Goal: Task Accomplishment & Management: Manage account settings

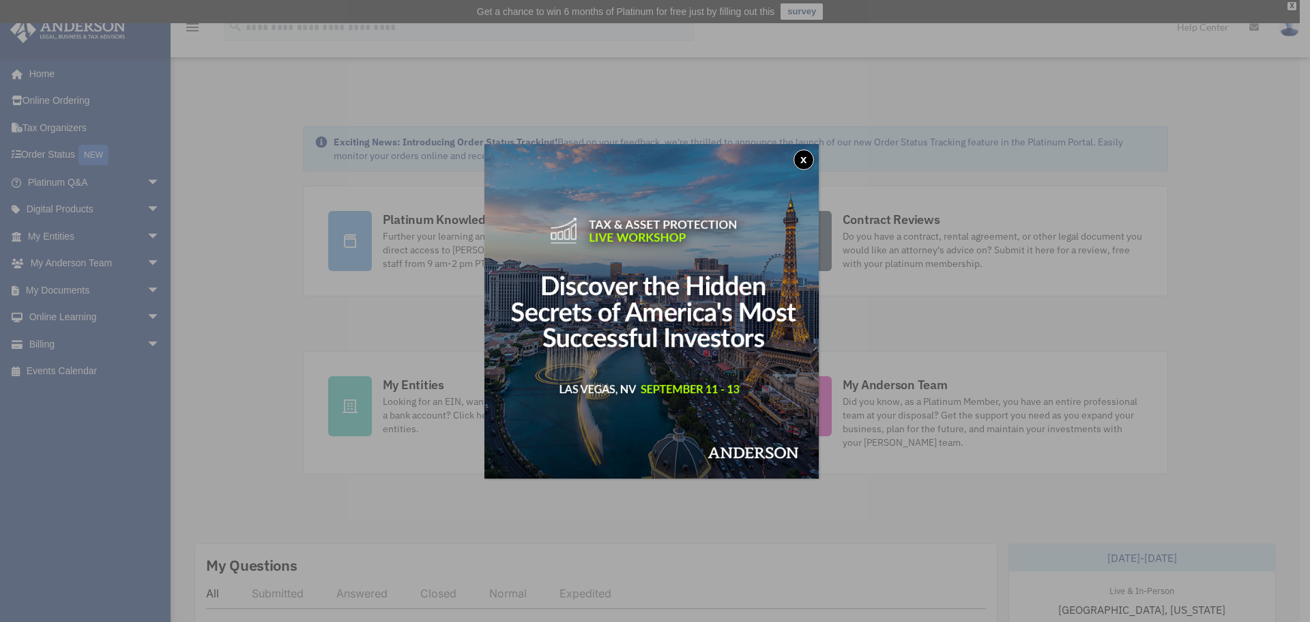
click at [810, 157] on button "x" at bounding box center [804, 159] width 20 height 20
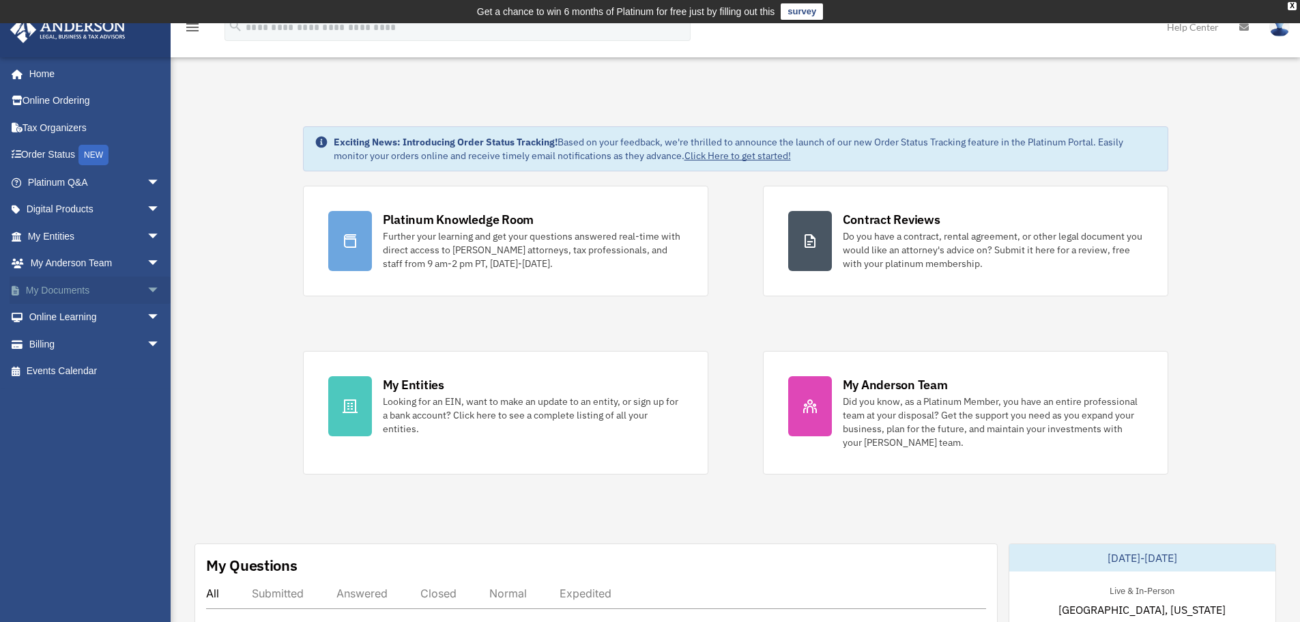
click at [147, 288] on span "arrow_drop_down" at bounding box center [160, 290] width 27 height 28
click at [63, 319] on link "Box" at bounding box center [100, 317] width 162 height 27
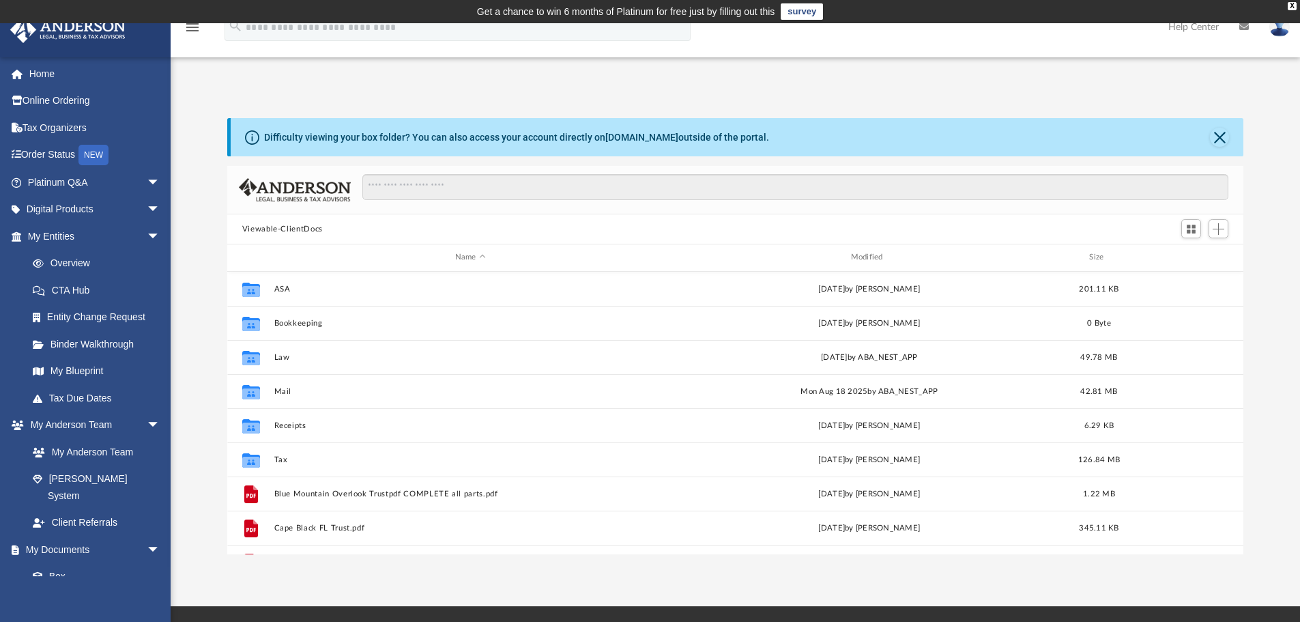
scroll to position [300, 1006]
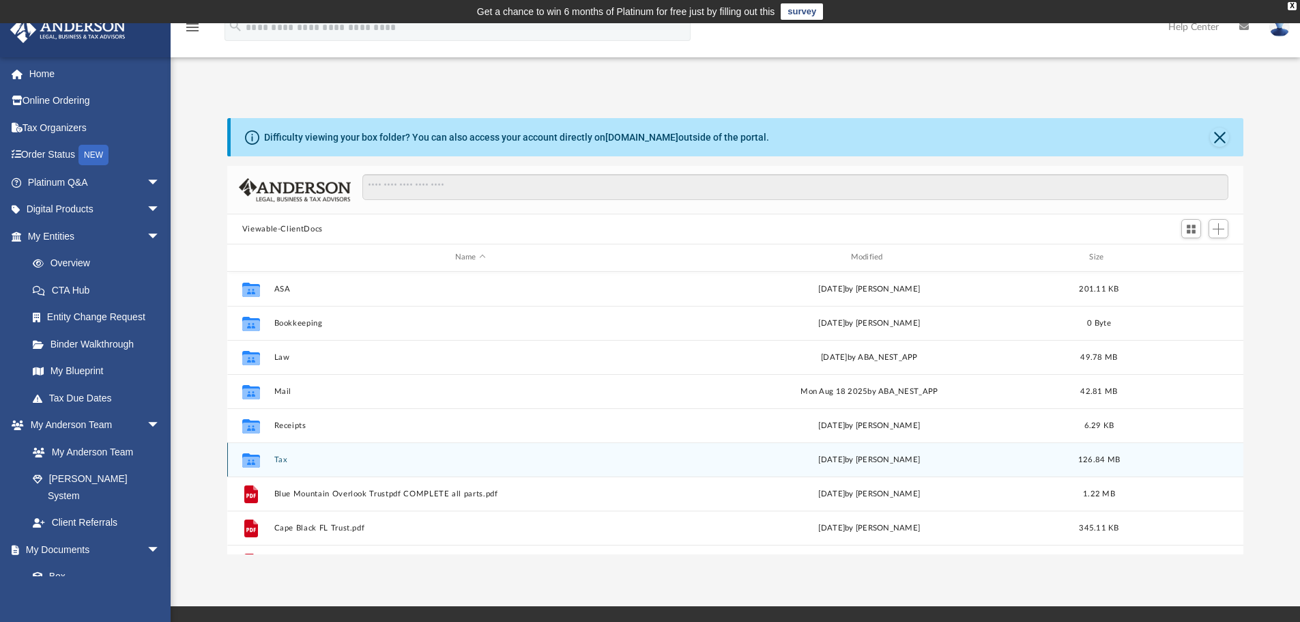
click at [287, 461] on button "Tax" at bounding box center [470, 459] width 393 height 9
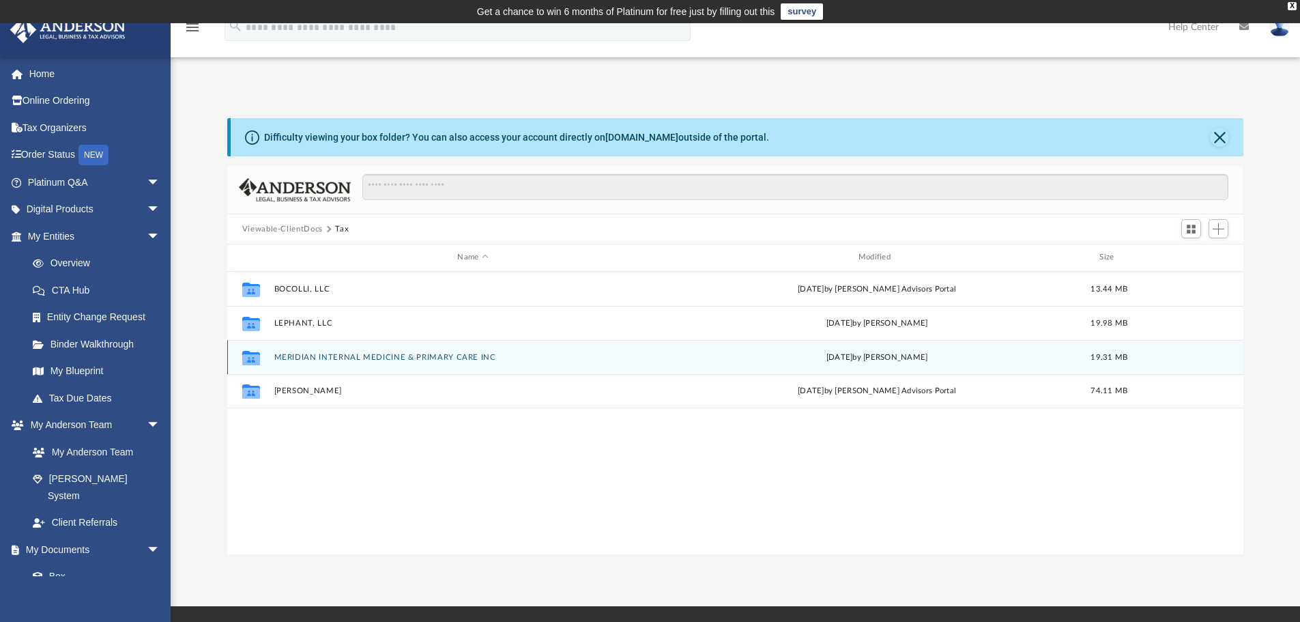
click at [341, 355] on button "MERIDIAN INTERNAL MEDICINE & PRIMARY CARE INC" at bounding box center [473, 357] width 398 height 9
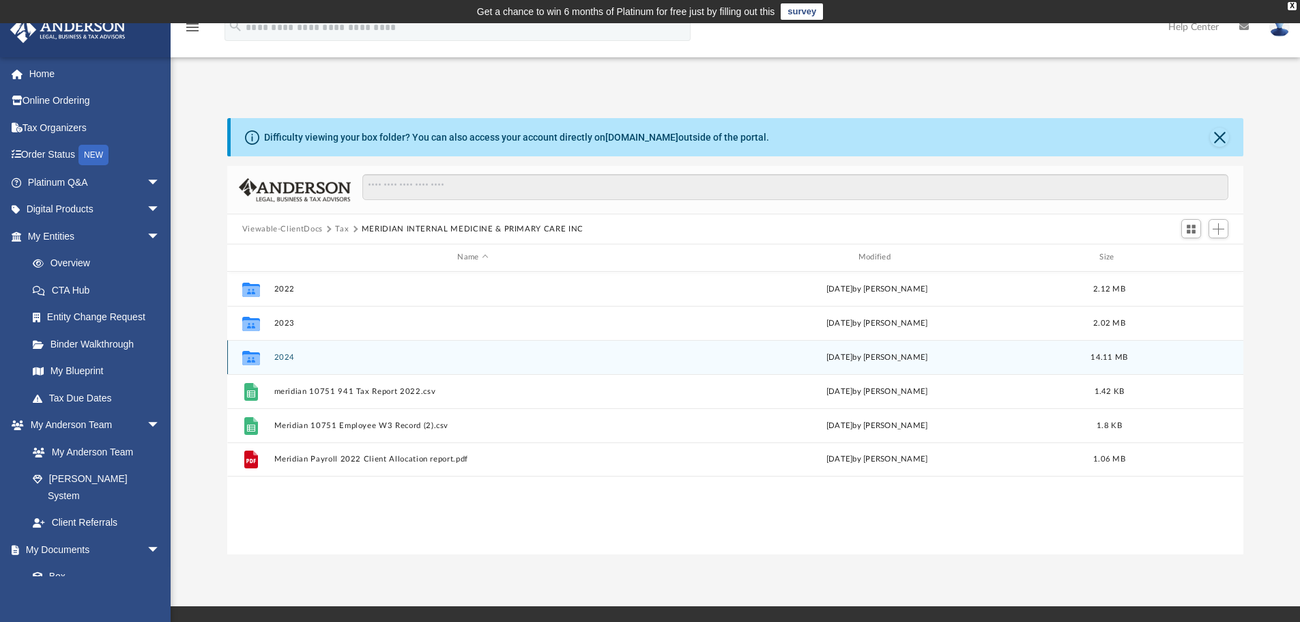
click at [317, 358] on button "2024" at bounding box center [473, 357] width 398 height 9
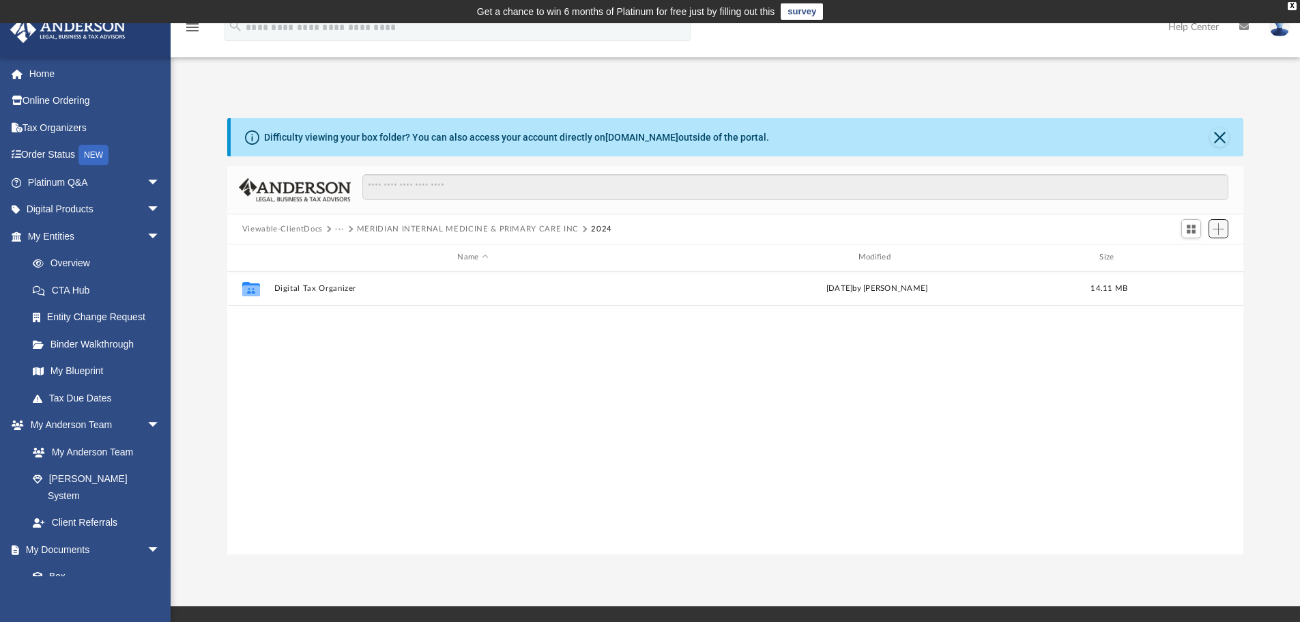
click at [1221, 229] on span "Add" at bounding box center [1219, 229] width 12 height 12
click at [1193, 255] on li "Upload" at bounding box center [1199, 256] width 44 height 14
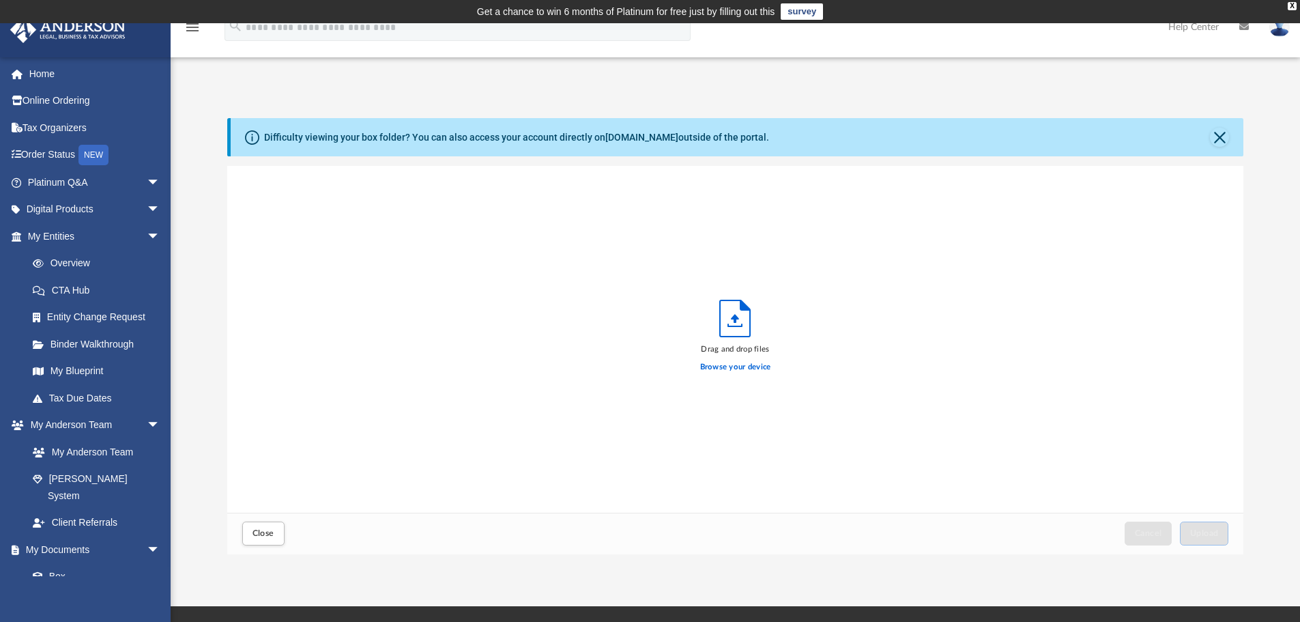
scroll to position [336, 1006]
click at [738, 368] on label "Browse your device" at bounding box center [735, 367] width 71 height 12
click at [0, 0] on input "Browse your device" at bounding box center [0, 0] width 0 height 0
click at [760, 365] on label "Browse your device" at bounding box center [735, 367] width 71 height 12
click at [0, 0] on input "Browse your device" at bounding box center [0, 0] width 0 height 0
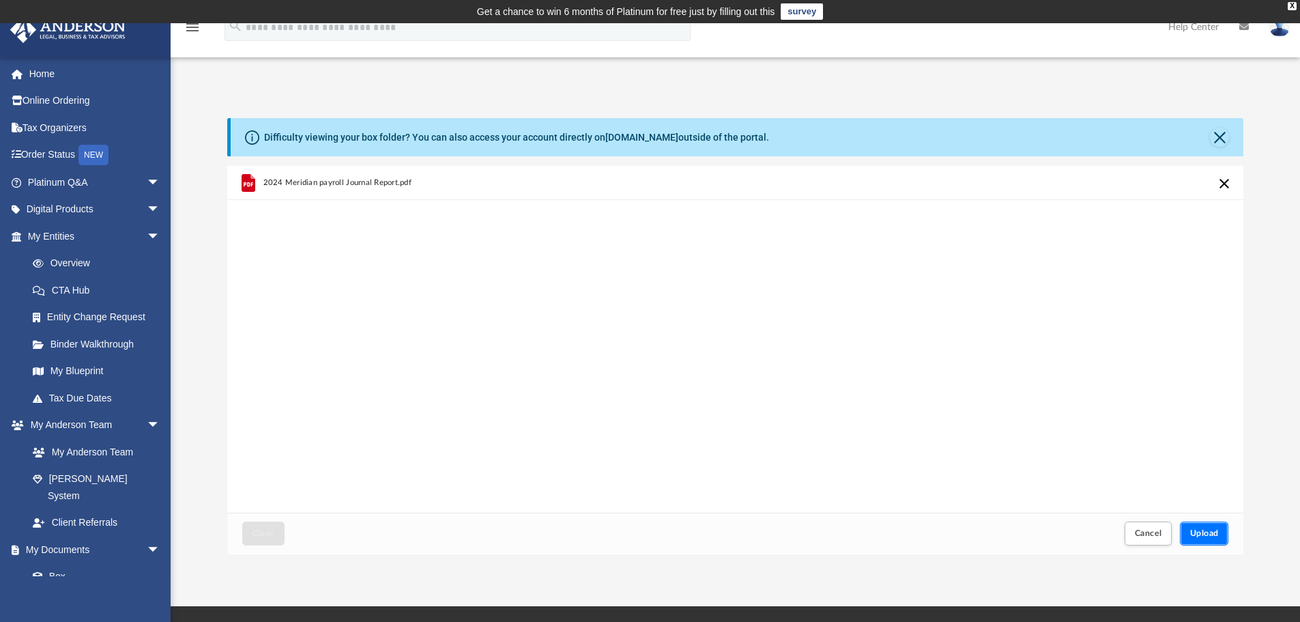
click at [1207, 534] on span "Upload" at bounding box center [1204, 533] width 29 height 8
click at [263, 538] on button "Close" at bounding box center [263, 533] width 42 height 24
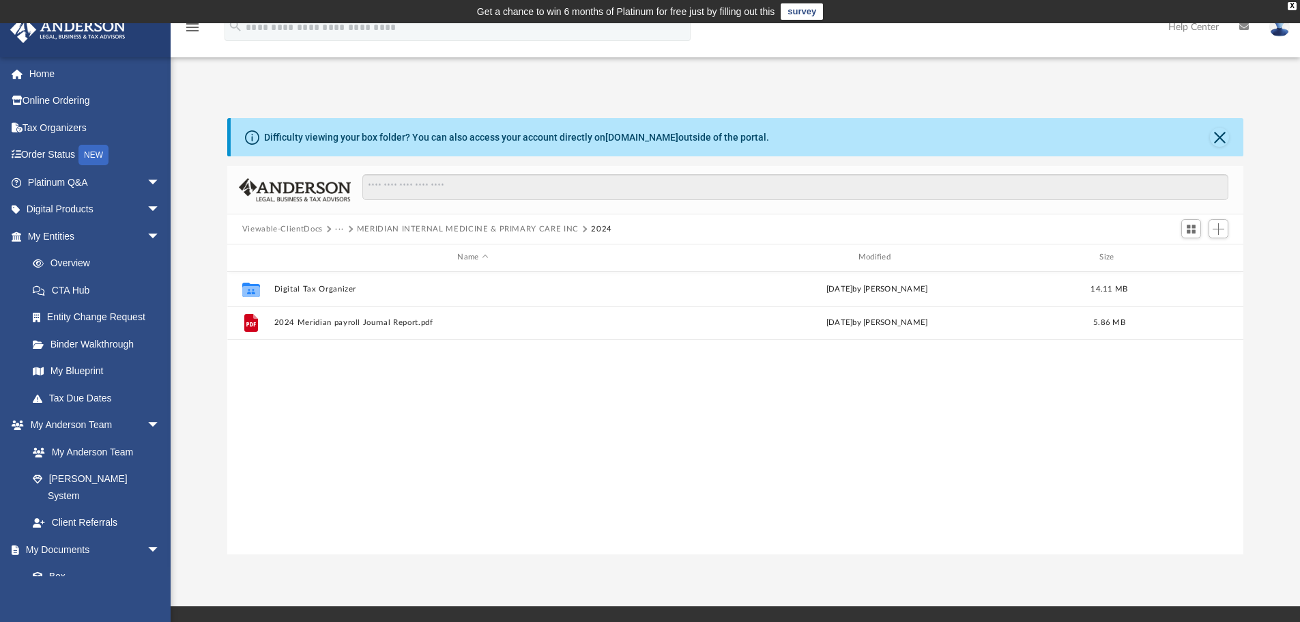
click at [339, 228] on button "···" at bounding box center [339, 229] width 9 height 12
click at [350, 251] on li "Tax" at bounding box center [349, 253] width 13 height 14
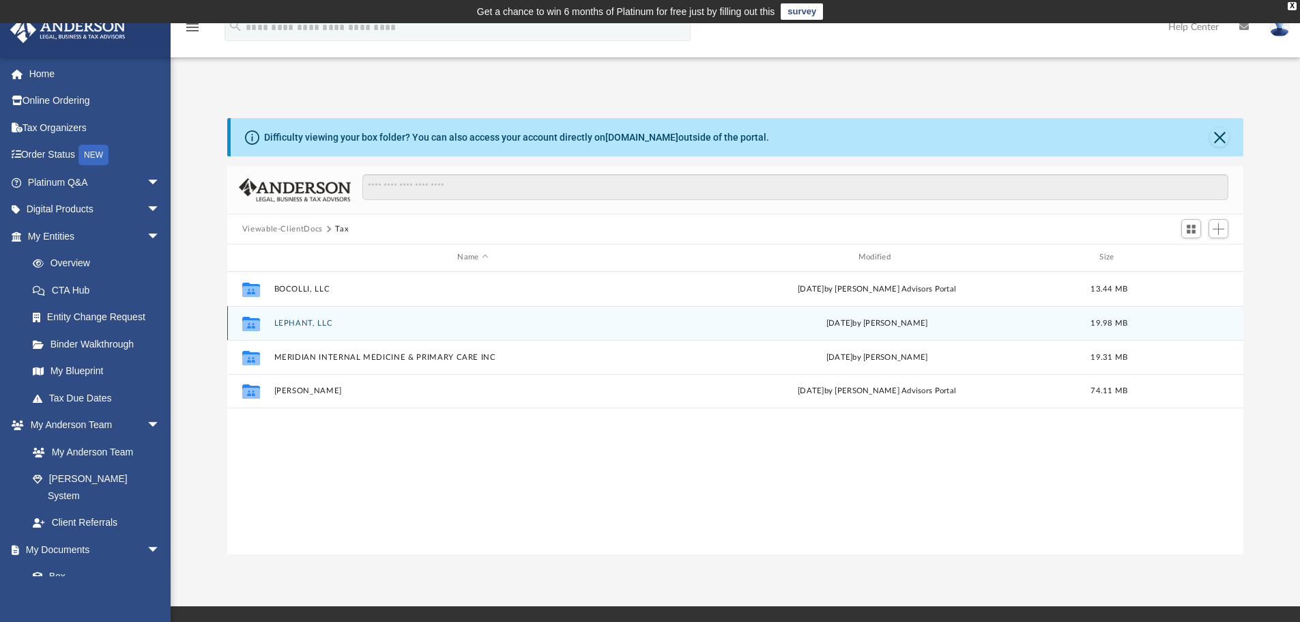
click at [306, 324] on button "LEPHANT, LLC" at bounding box center [473, 323] width 398 height 9
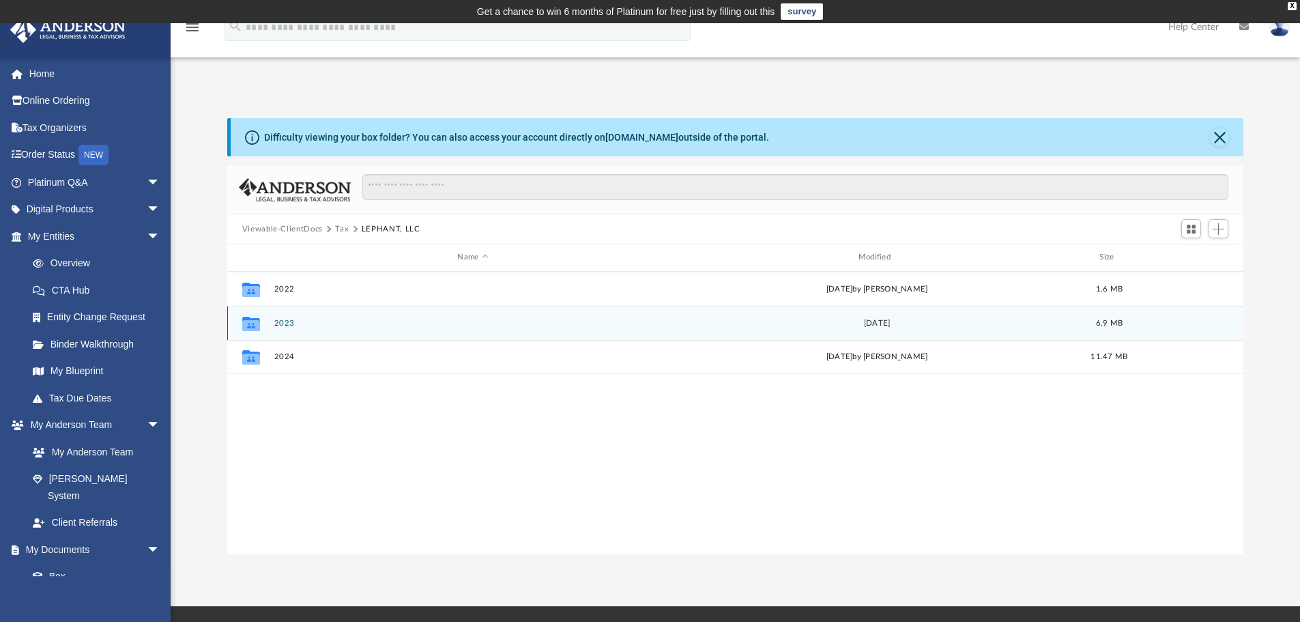
click at [519, 325] on button "2023" at bounding box center [473, 323] width 398 height 9
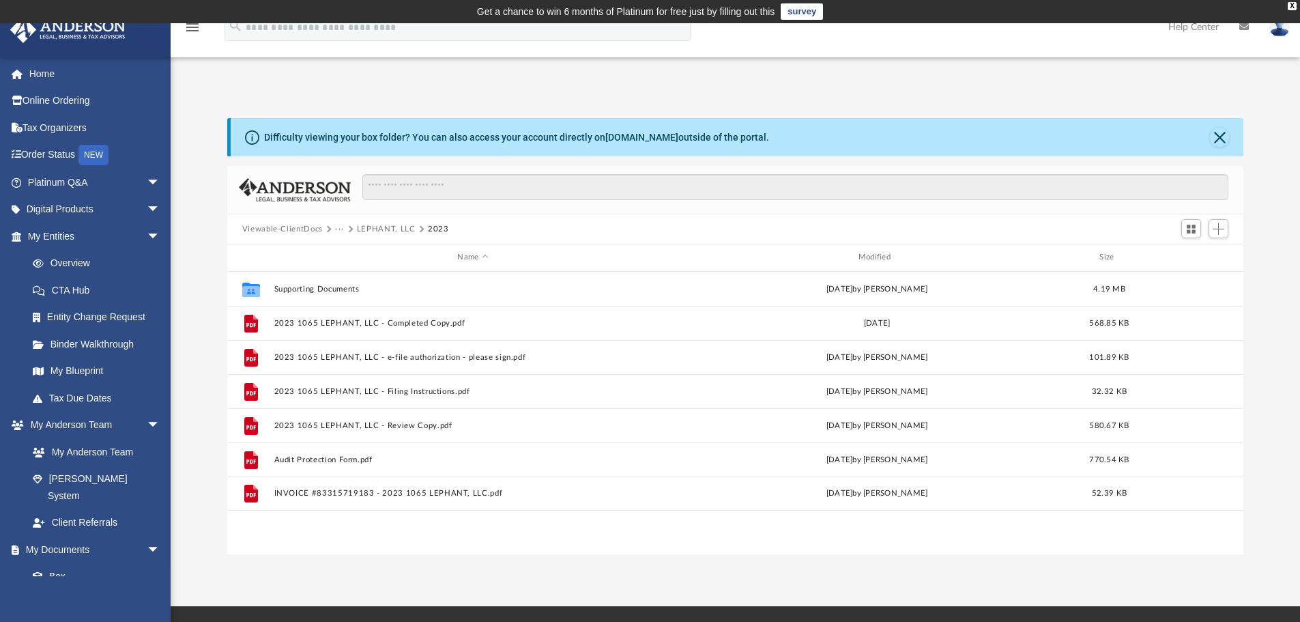
click at [394, 228] on button "LEPHANT, LLC" at bounding box center [386, 229] width 59 height 12
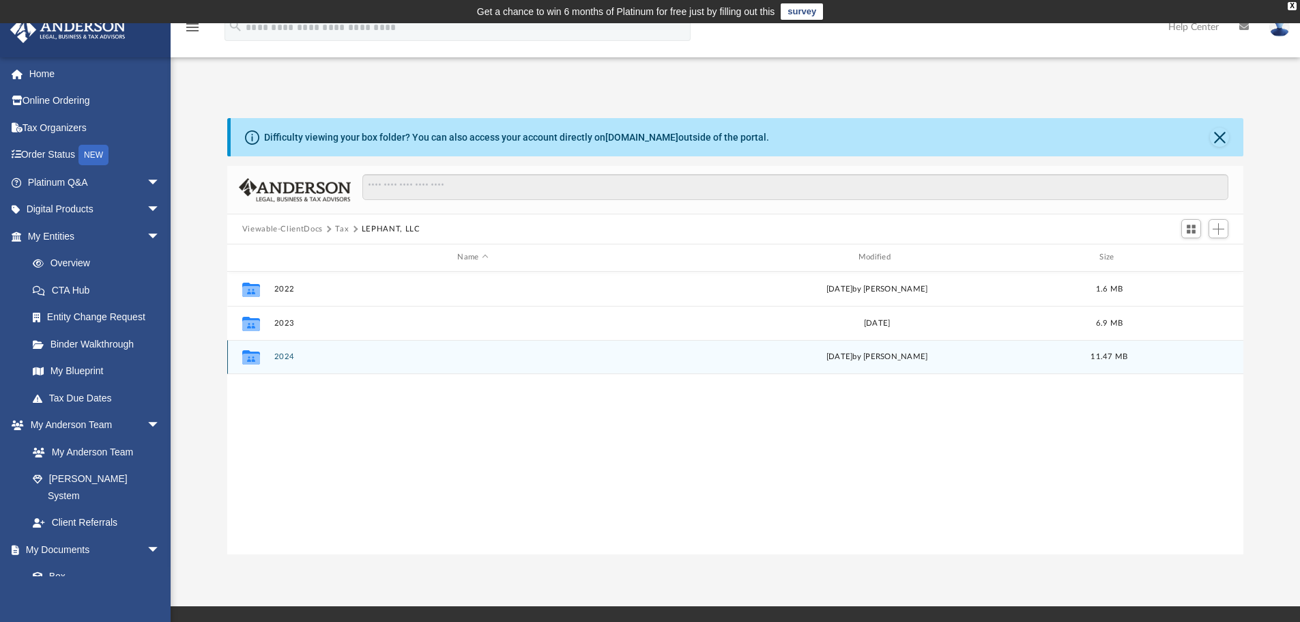
click at [290, 360] on button "2024" at bounding box center [473, 356] width 398 height 9
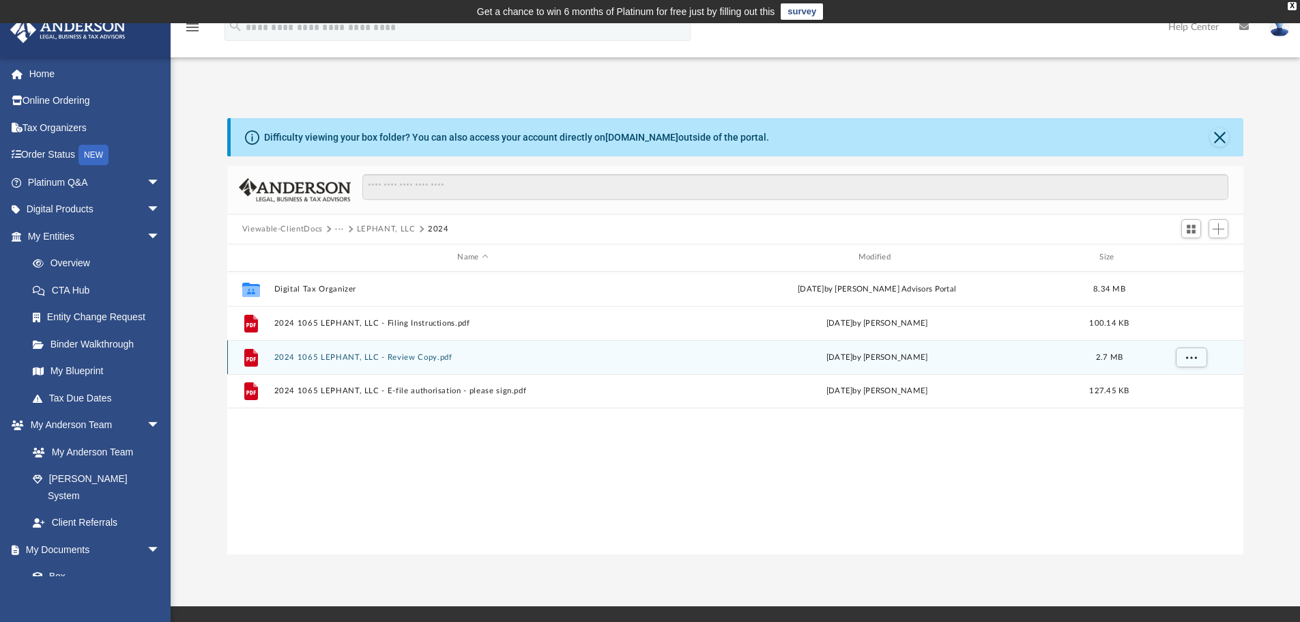
click at [420, 356] on button "2024 1065 LEPHANT, LLC - Review Copy.pdf" at bounding box center [473, 357] width 398 height 9
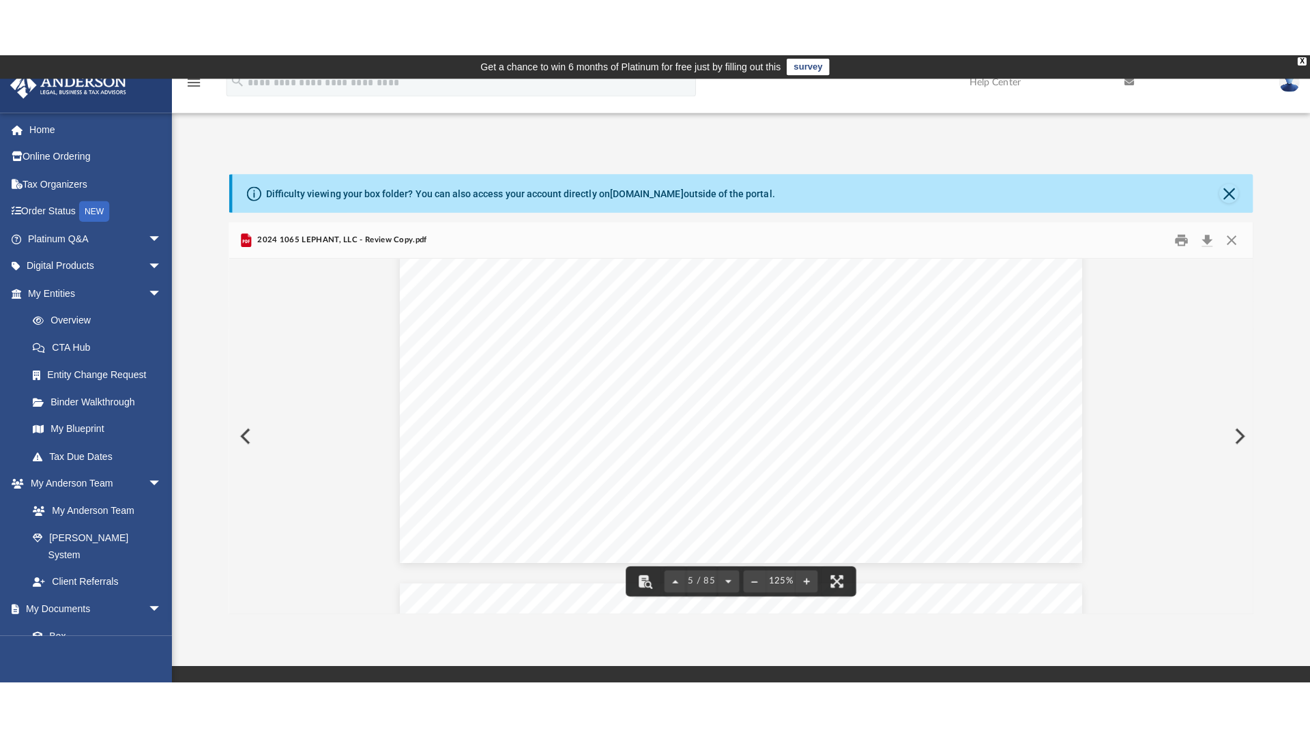
scroll to position [4675, 0]
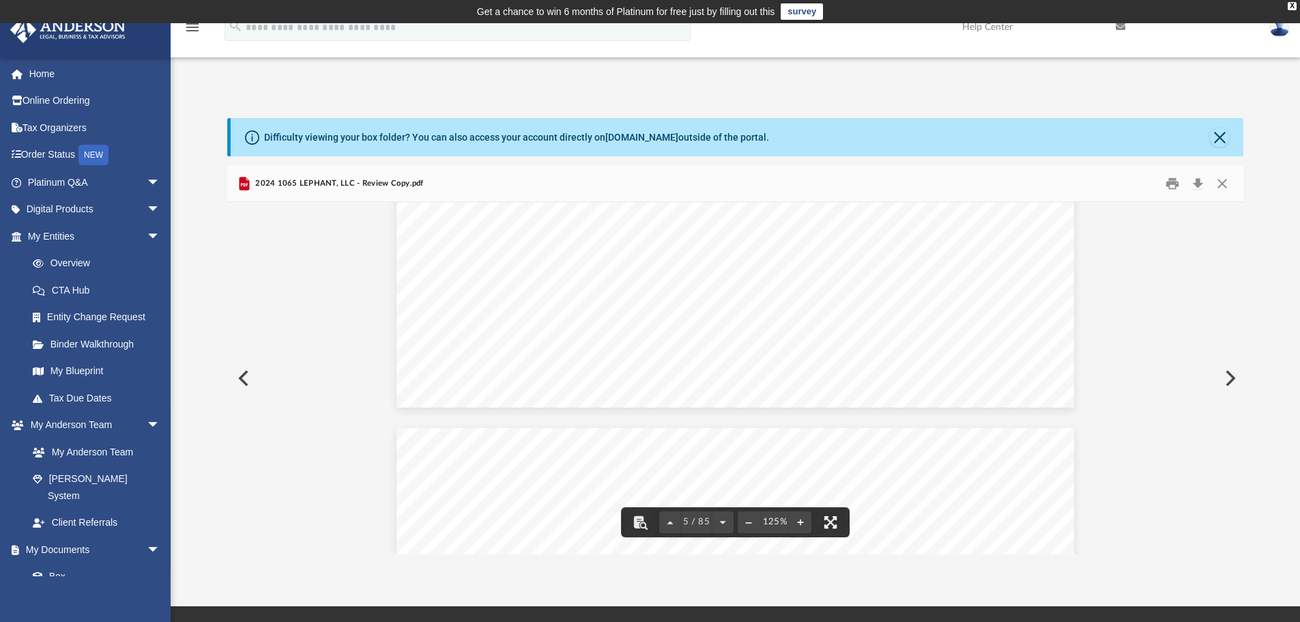
click at [832, 524] on button "File preview" at bounding box center [831, 522] width 30 height 30
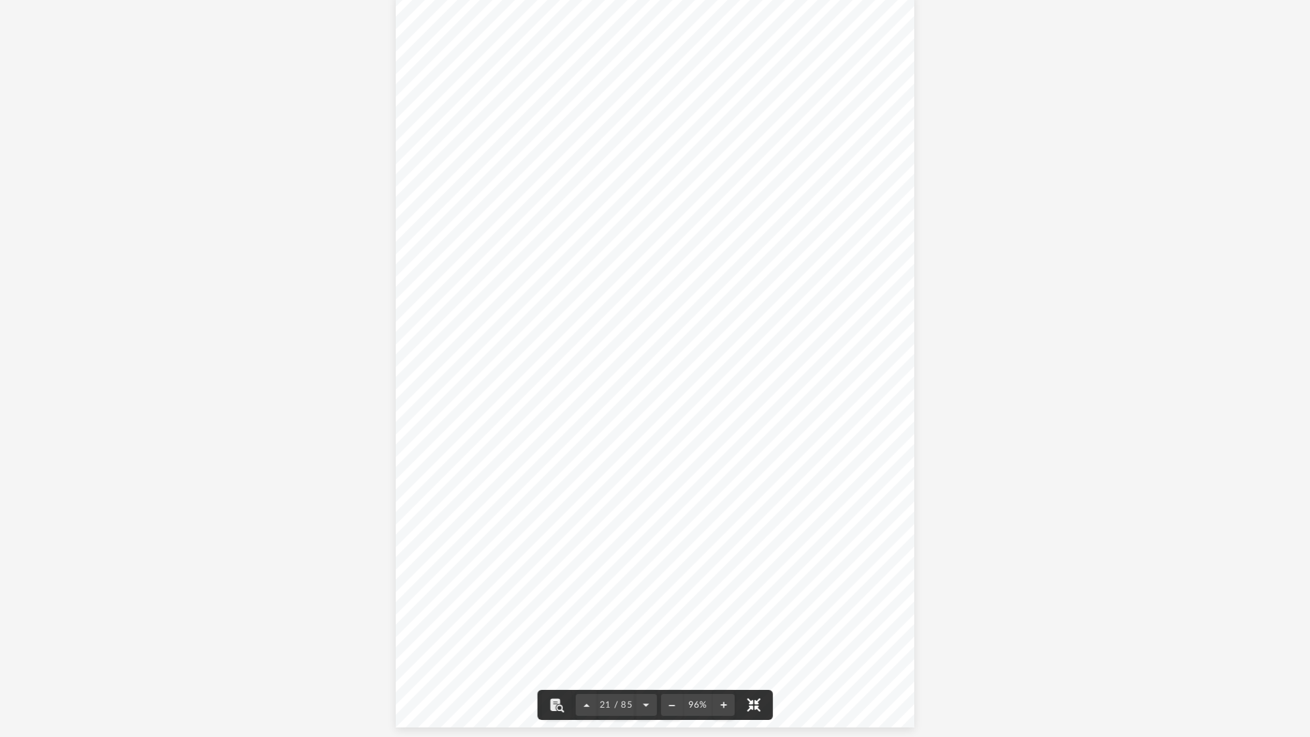
scroll to position [15101, 0]
click at [644, 621] on button "File preview" at bounding box center [646, 705] width 22 height 30
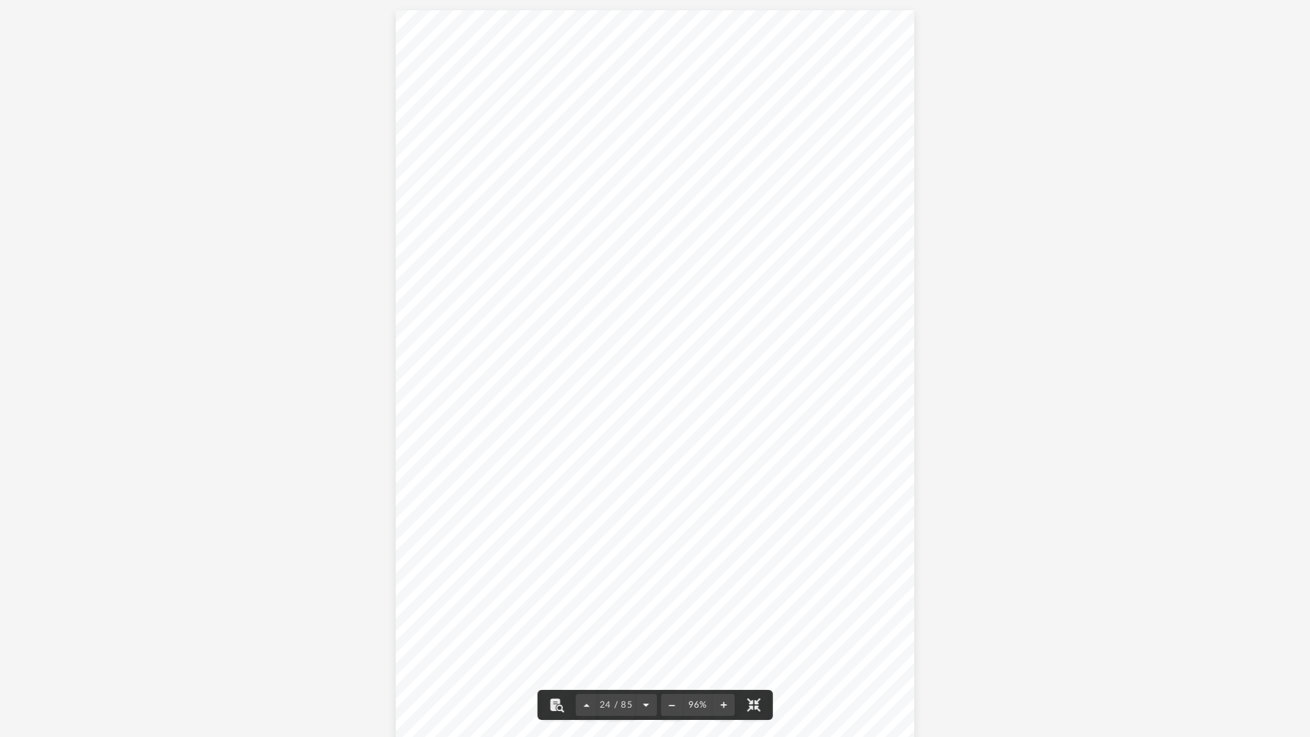
click at [644, 621] on button "File preview" at bounding box center [646, 705] width 22 height 30
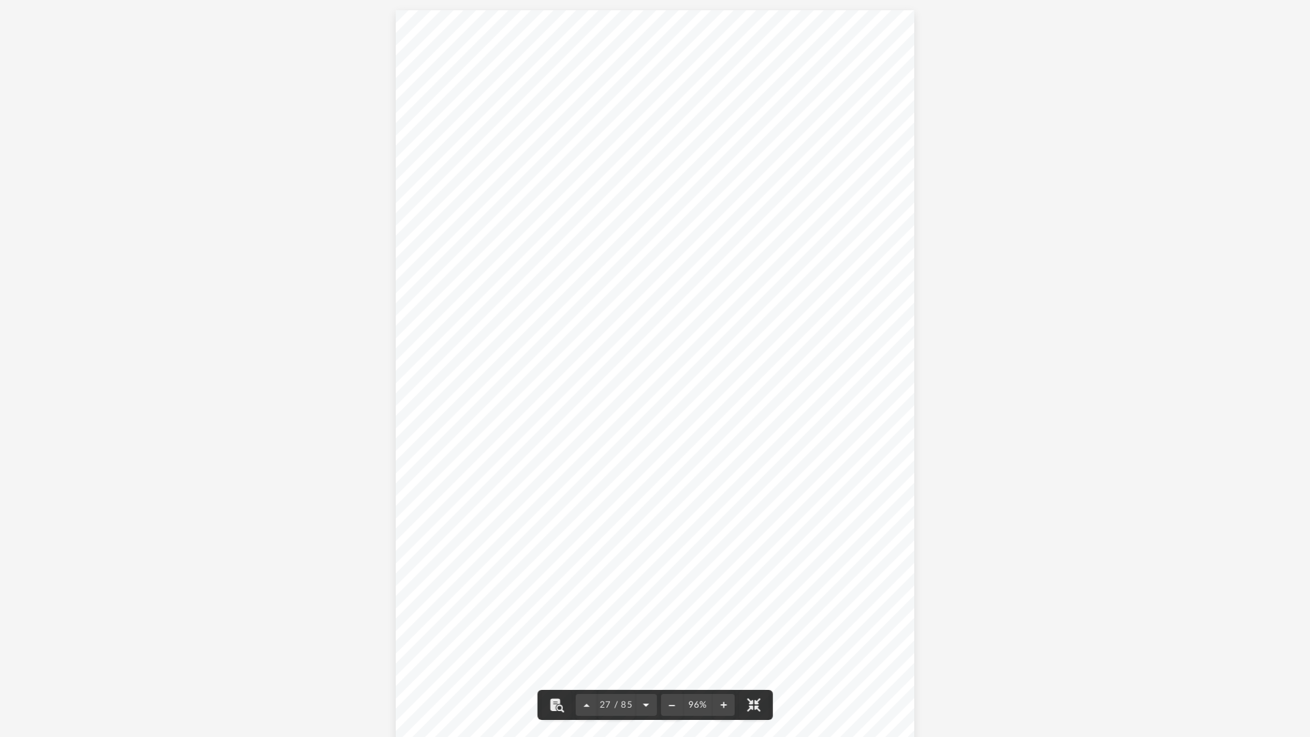
scroll to position [19610, 0]
click at [644, 621] on button "File preview" at bounding box center [646, 705] width 22 height 30
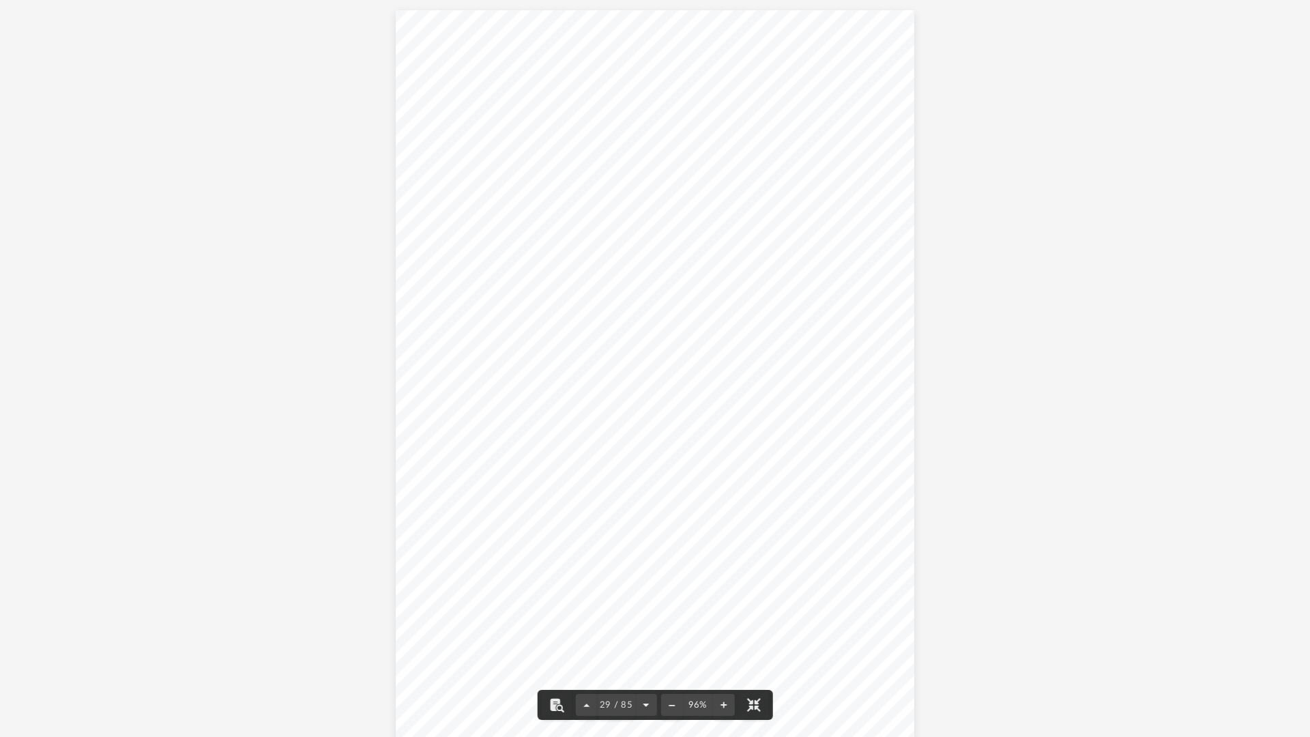
click at [644, 621] on button "File preview" at bounding box center [646, 705] width 22 height 30
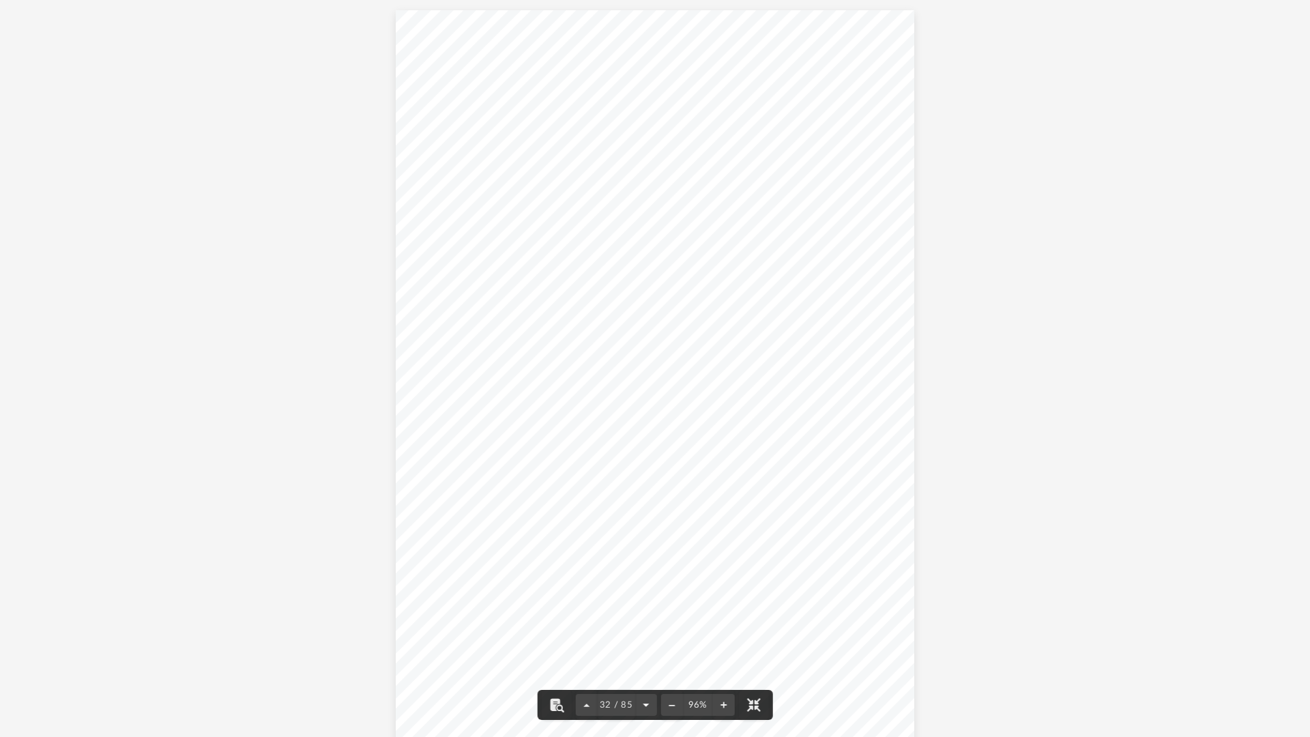
scroll to position [23381, 0]
click at [644, 621] on button "File preview" at bounding box center [646, 705] width 22 height 30
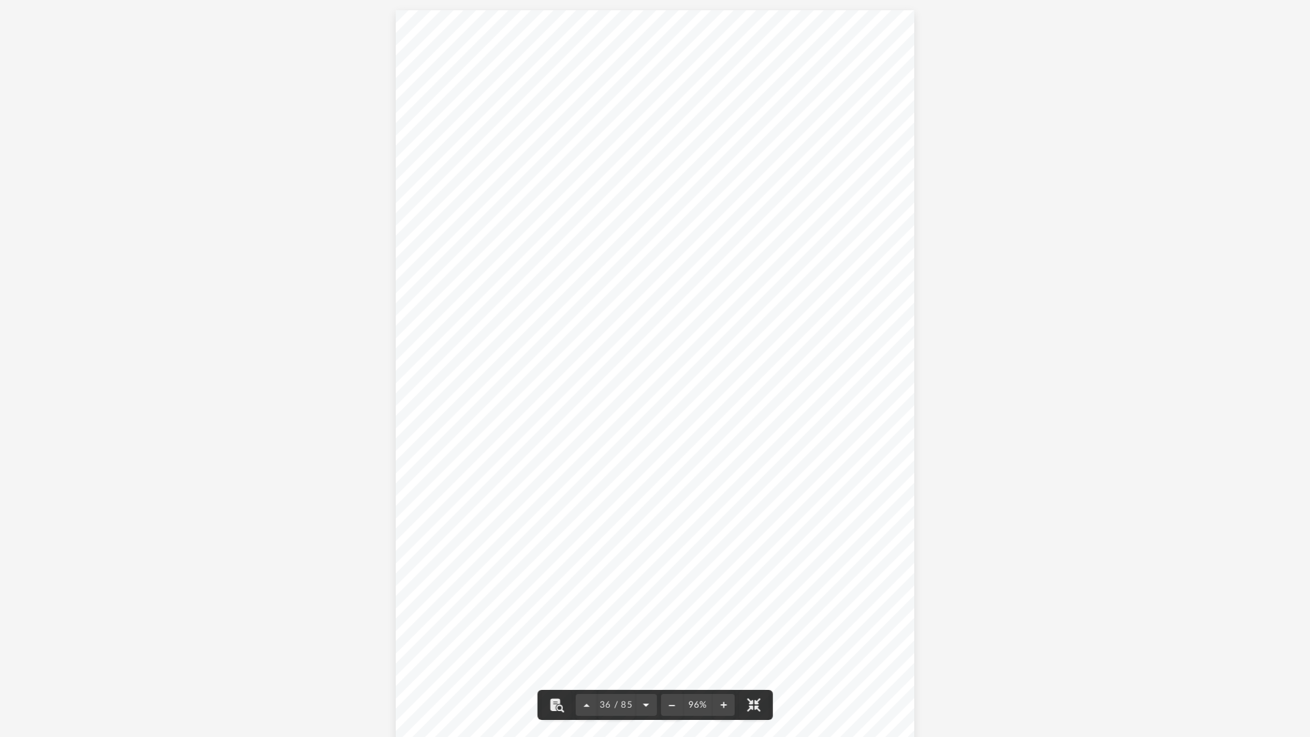
scroll to position [26398, 0]
click at [644, 621] on button "File preview" at bounding box center [646, 705] width 22 height 30
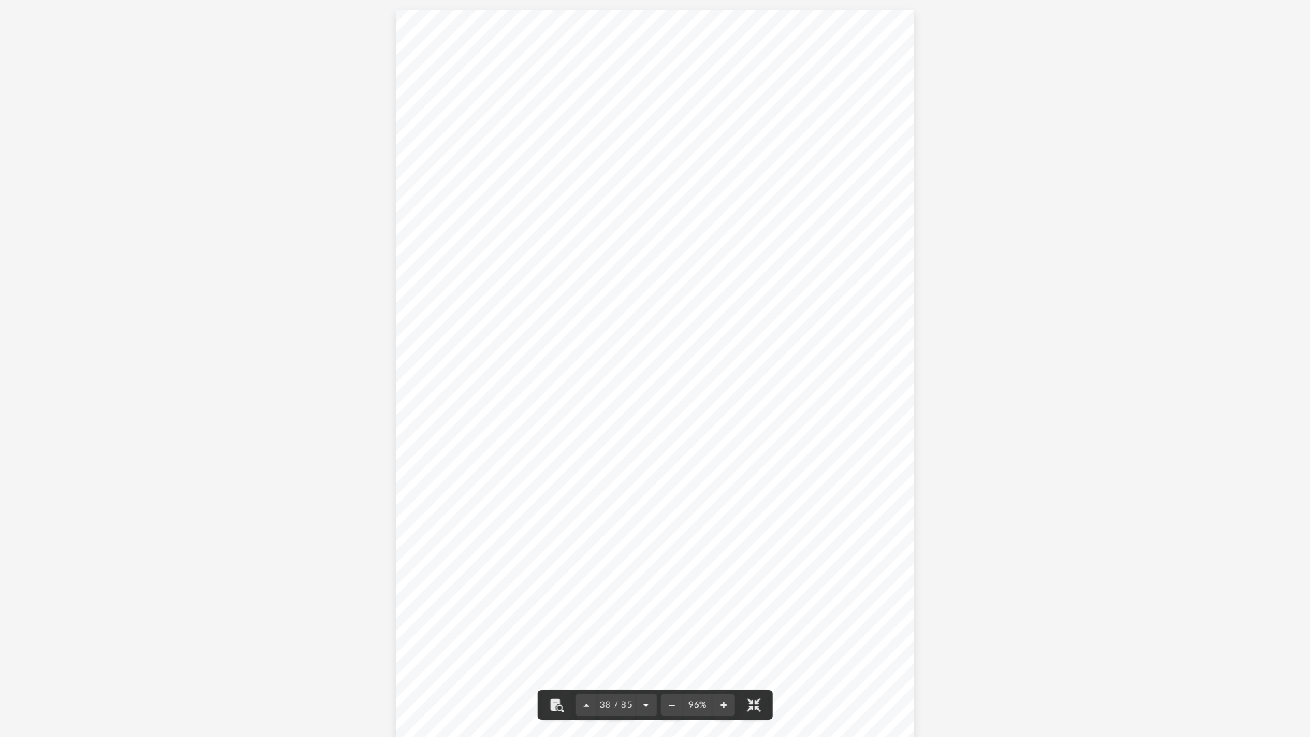
click at [644, 621] on button "File preview" at bounding box center [646, 705] width 22 height 30
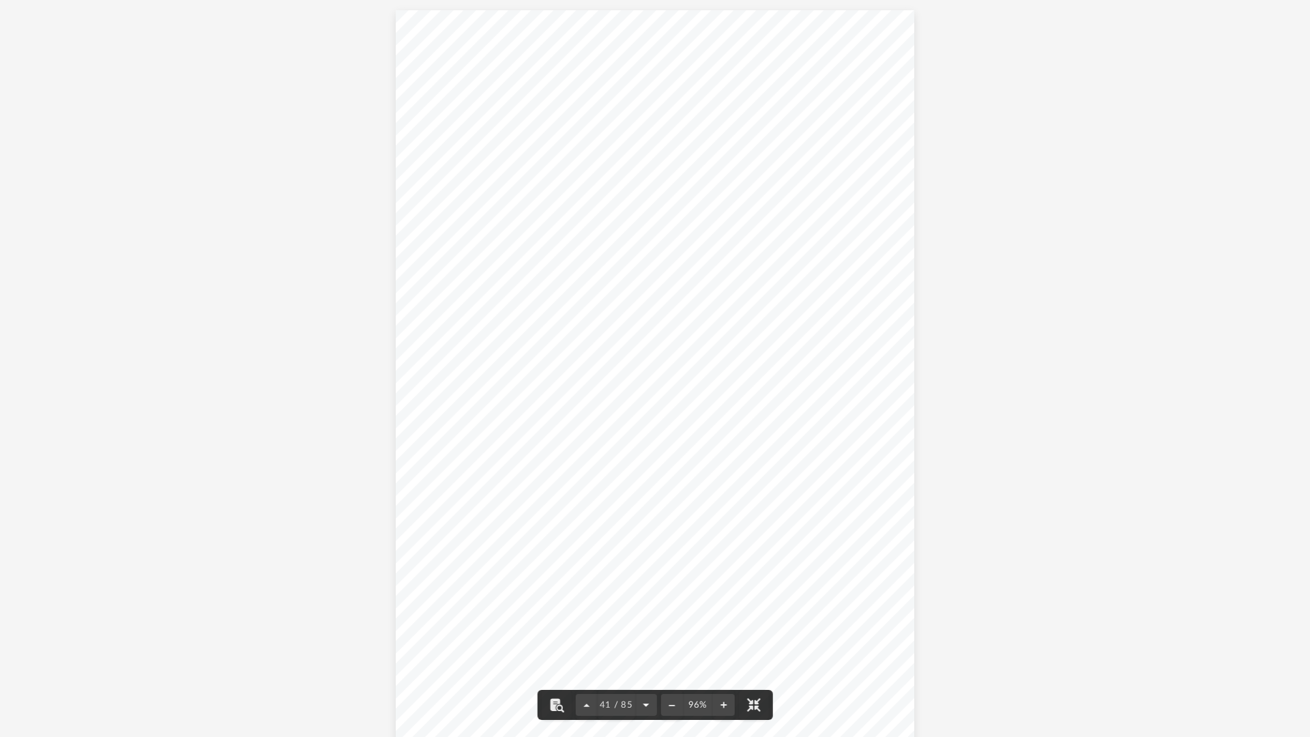
scroll to position [30169, 0]
click at [644, 621] on button "File preview" at bounding box center [646, 705] width 22 height 30
click at [649, 621] on button "File preview" at bounding box center [646, 705] width 22 height 30
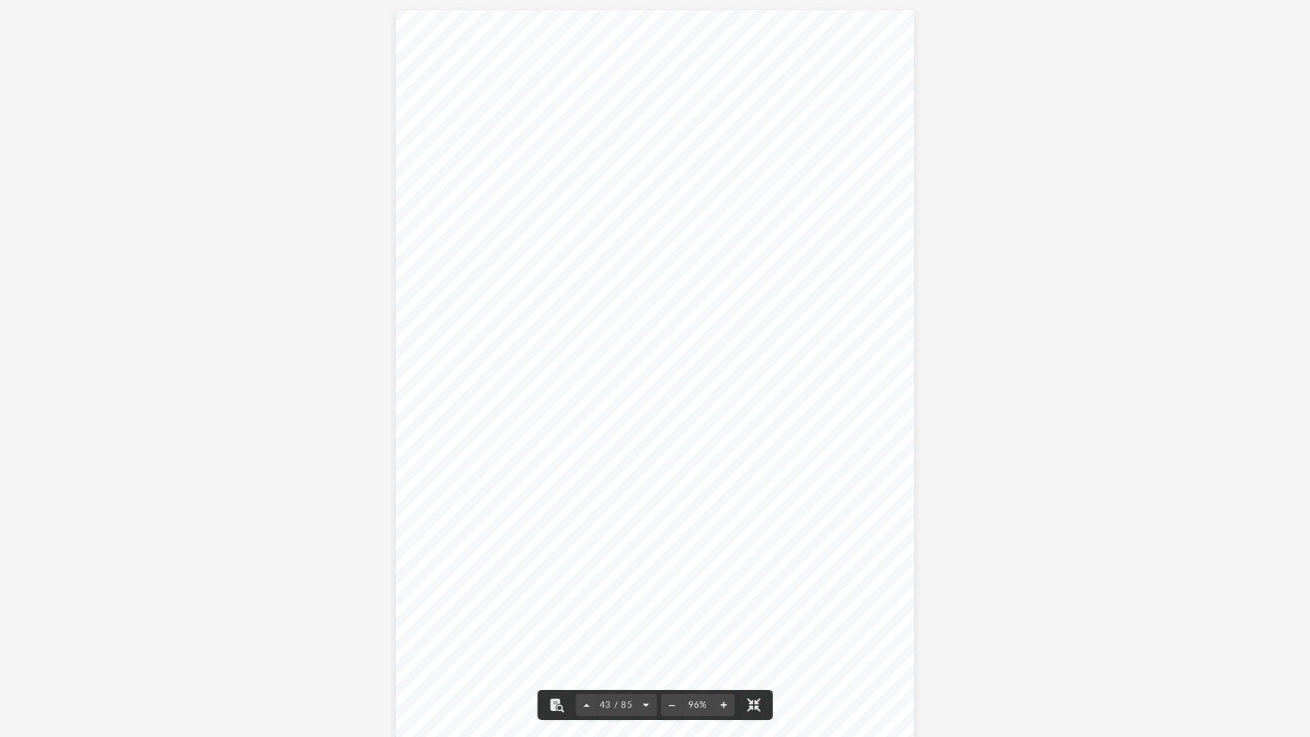
click at [649, 621] on button "File preview" at bounding box center [646, 705] width 22 height 30
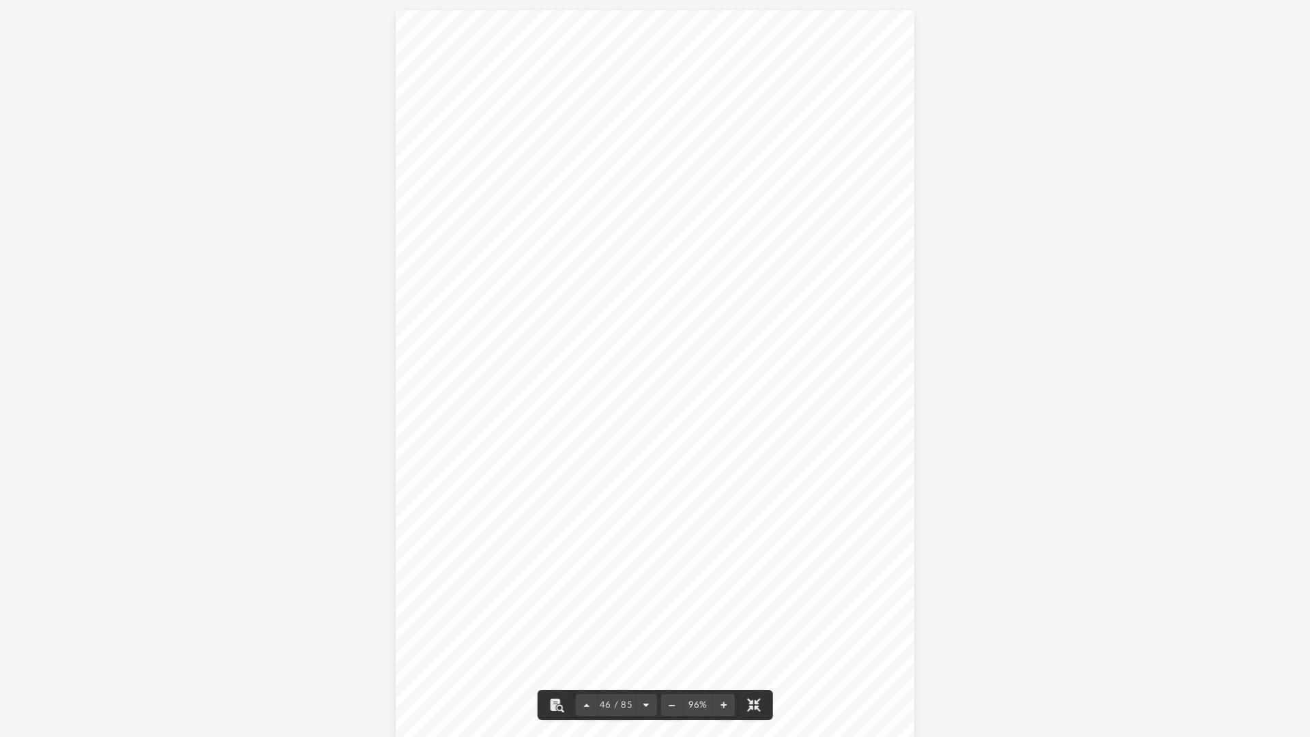
scroll to position [33940, 0]
click at [649, 621] on button "File preview" at bounding box center [646, 705] width 22 height 30
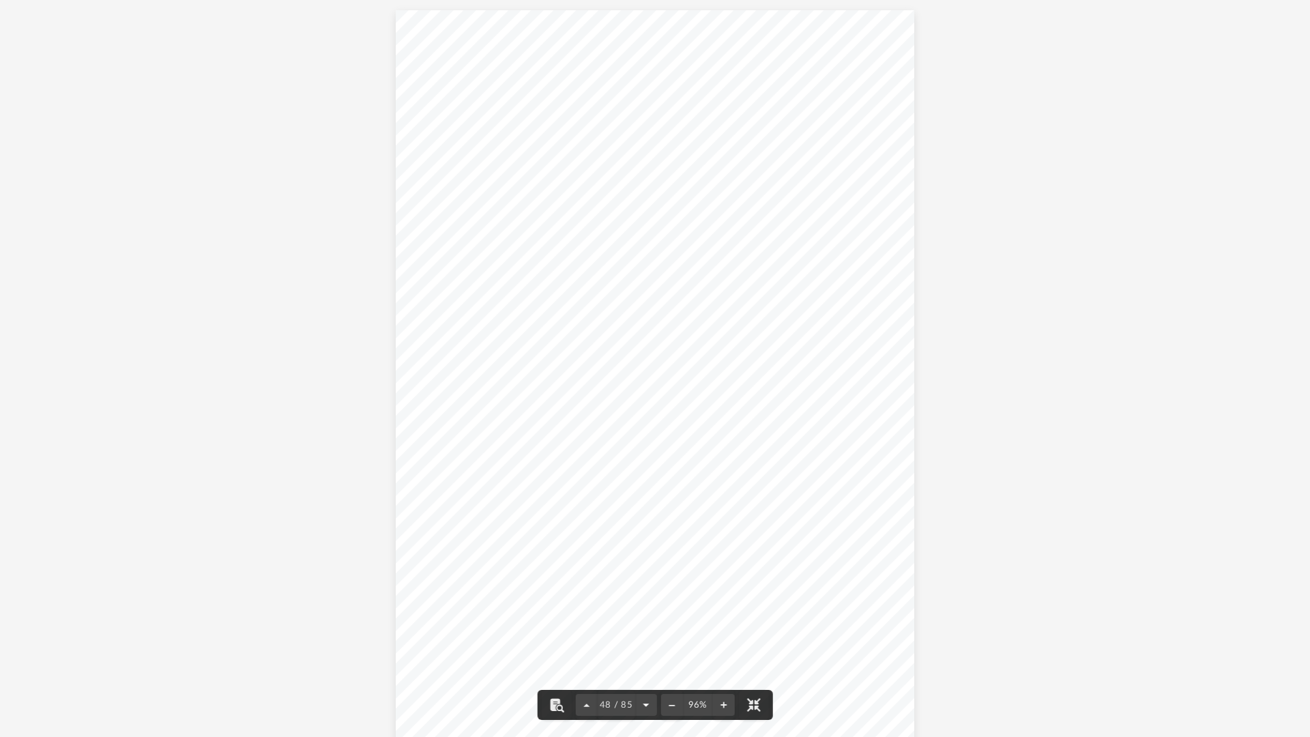
click at [649, 621] on button "File preview" at bounding box center [646, 705] width 22 height 30
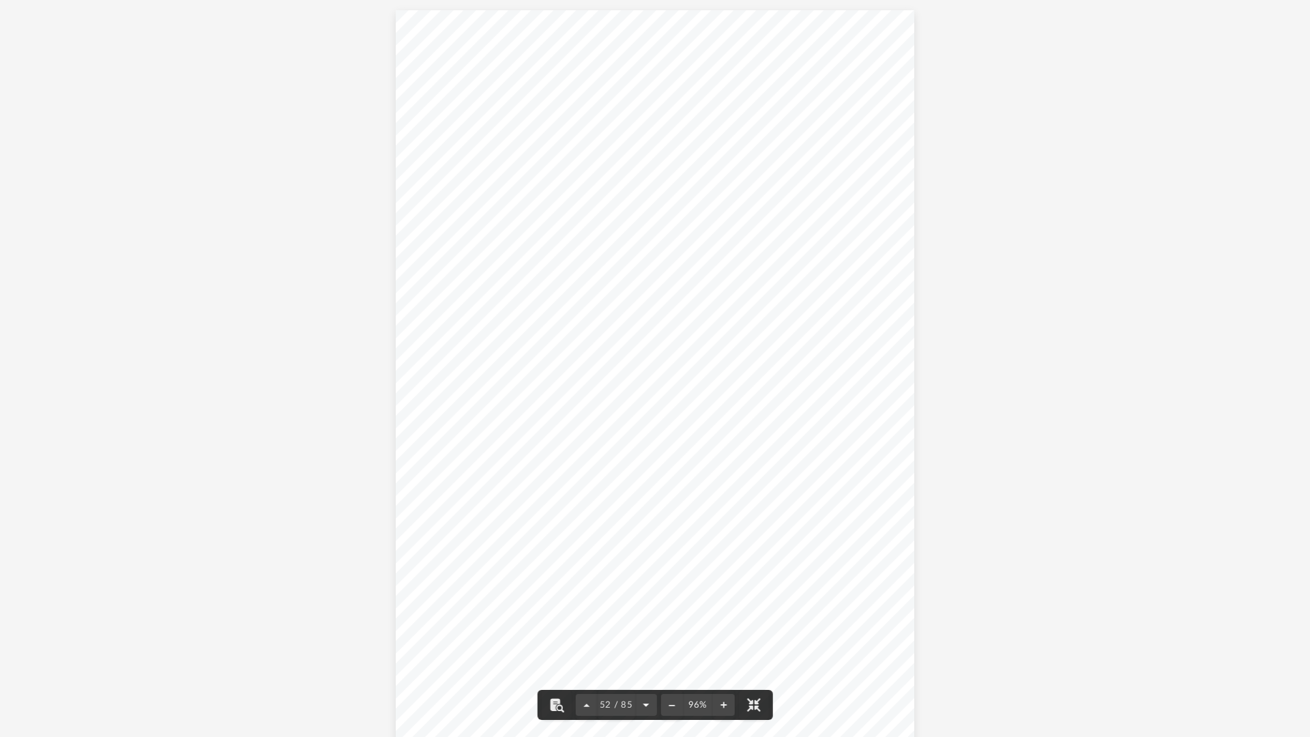
click at [649, 621] on button "File preview" at bounding box center [646, 705] width 22 height 30
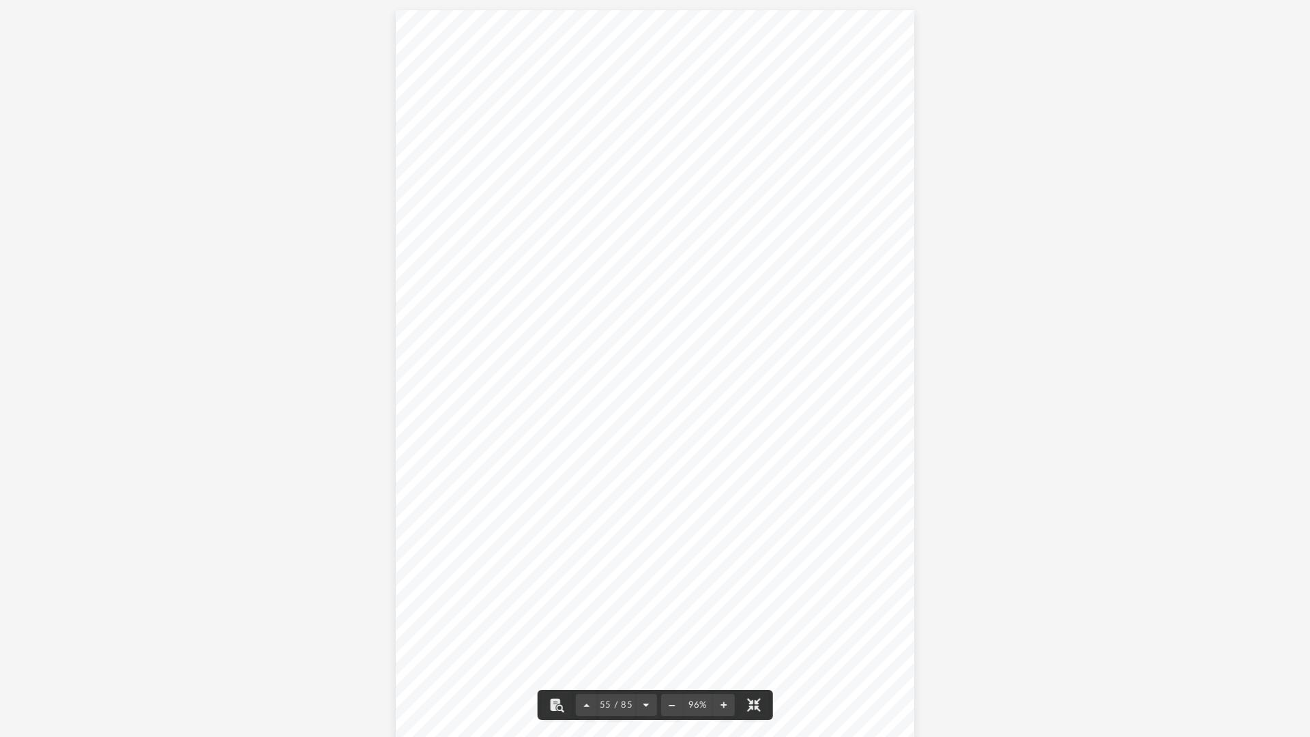
click at [649, 621] on button "File preview" at bounding box center [646, 705] width 22 height 30
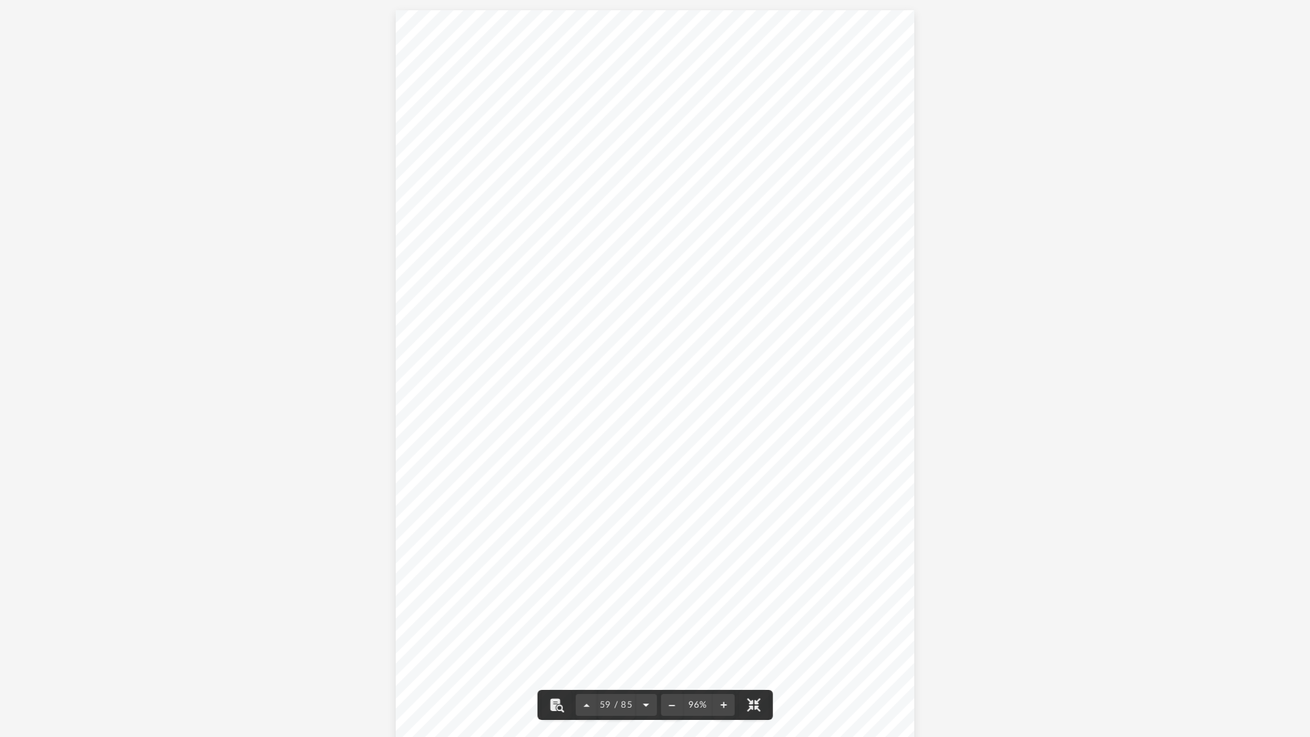
click at [649, 621] on button "File preview" at bounding box center [646, 705] width 22 height 30
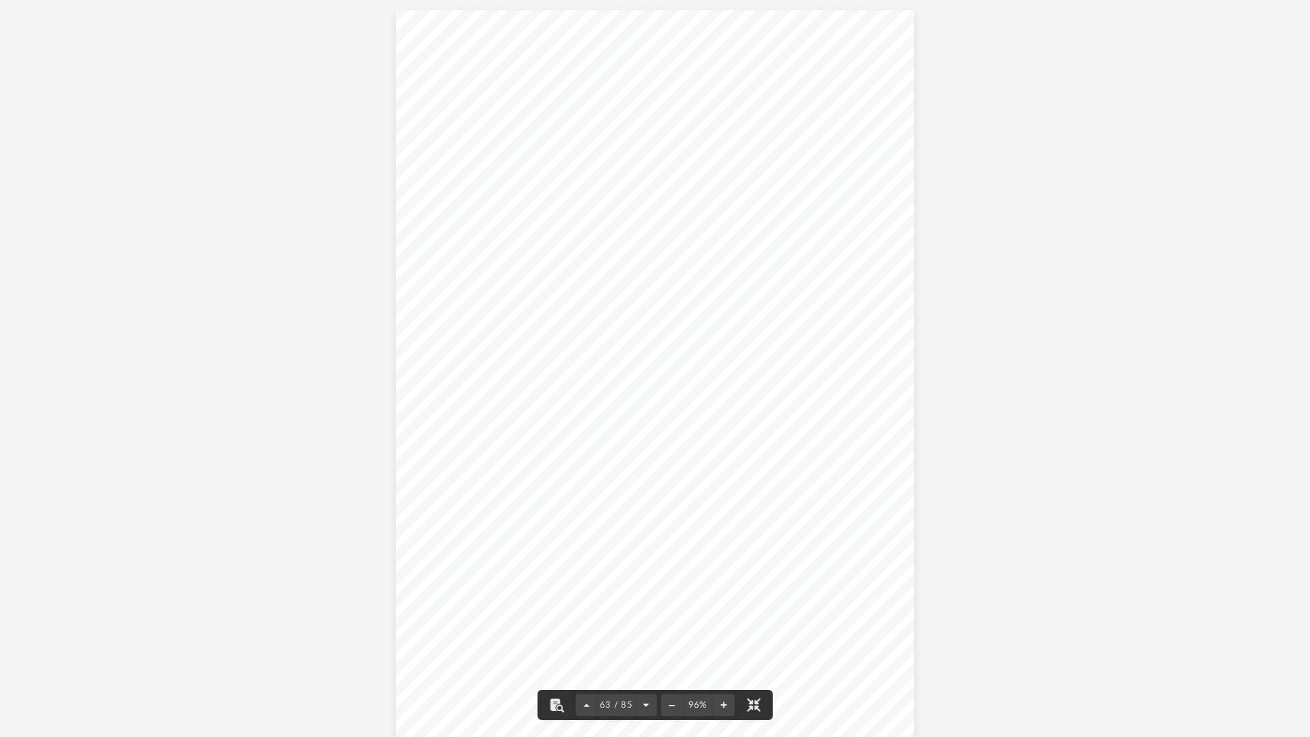
scroll to position [47516, 0]
click at [649, 621] on button "File preview" at bounding box center [646, 705] width 22 height 30
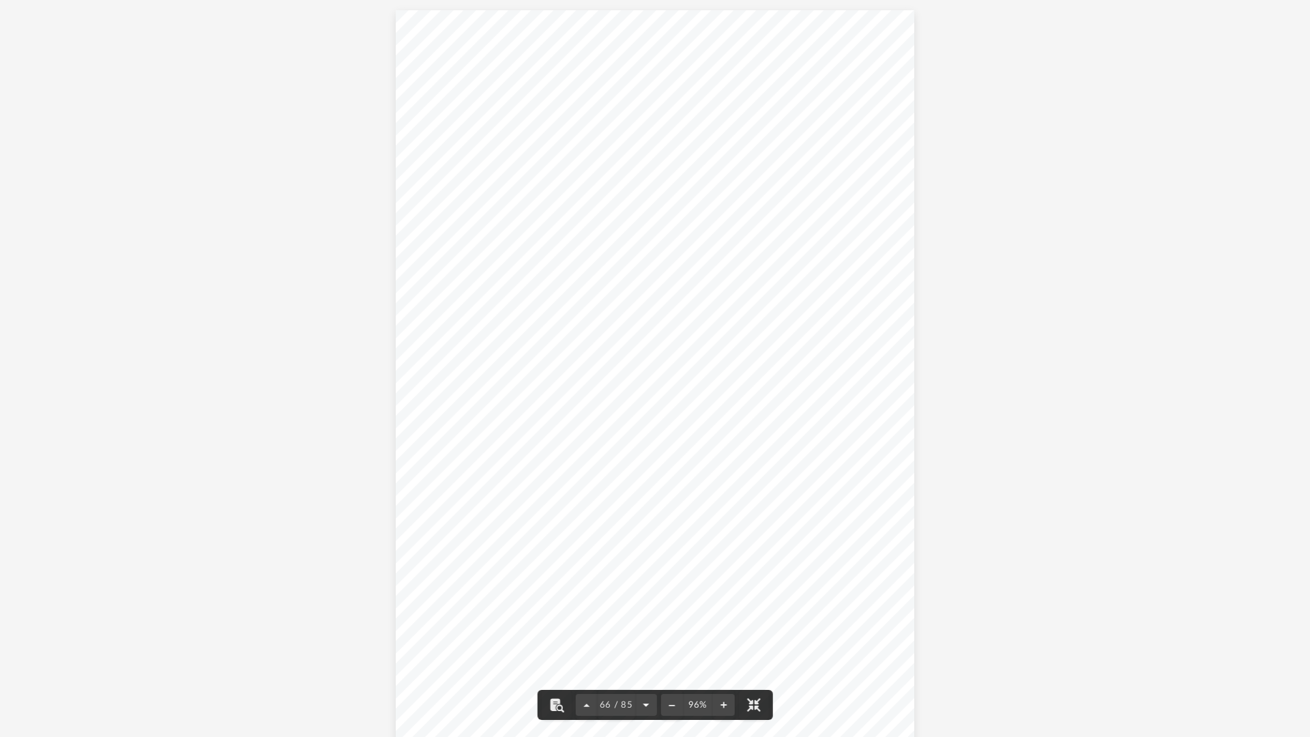
click at [649, 621] on button "File preview" at bounding box center [646, 705] width 22 height 30
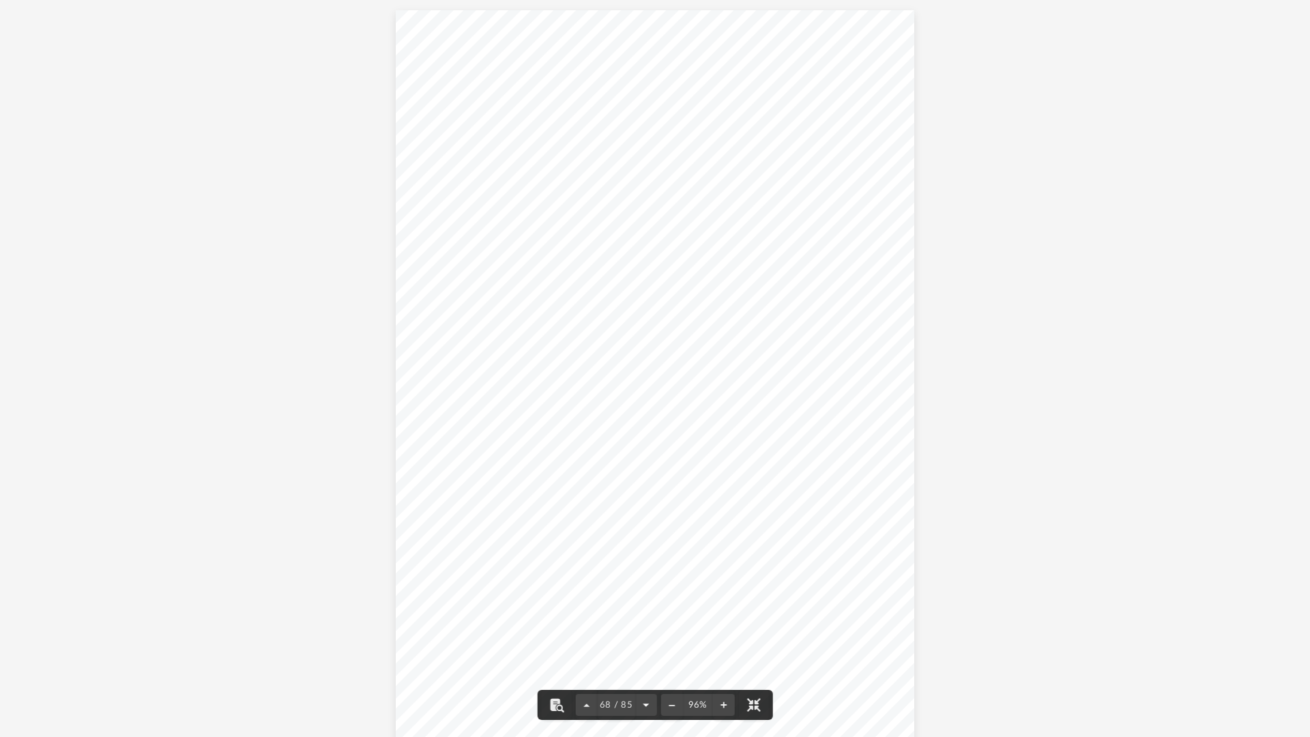
scroll to position [51287, 0]
click at [649, 621] on button "File preview" at bounding box center [646, 705] width 22 height 30
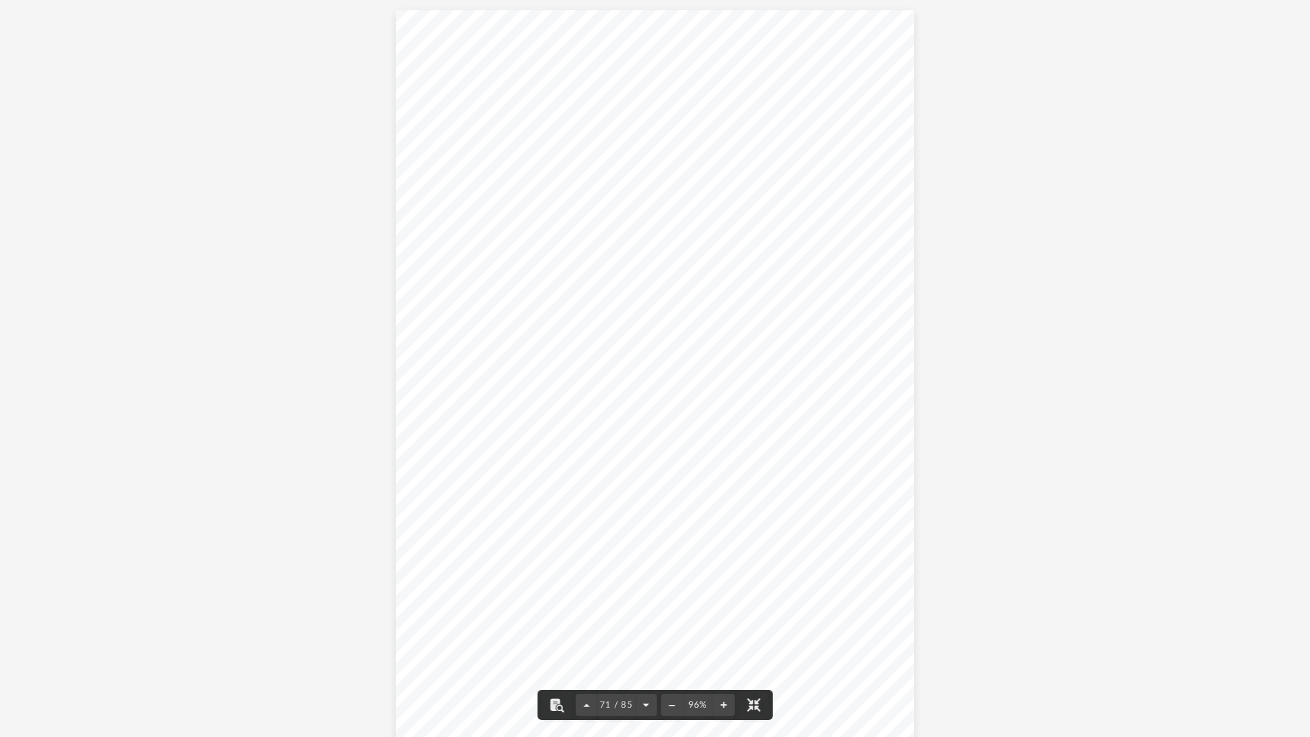
click at [649, 621] on button "File preview" at bounding box center [646, 705] width 22 height 30
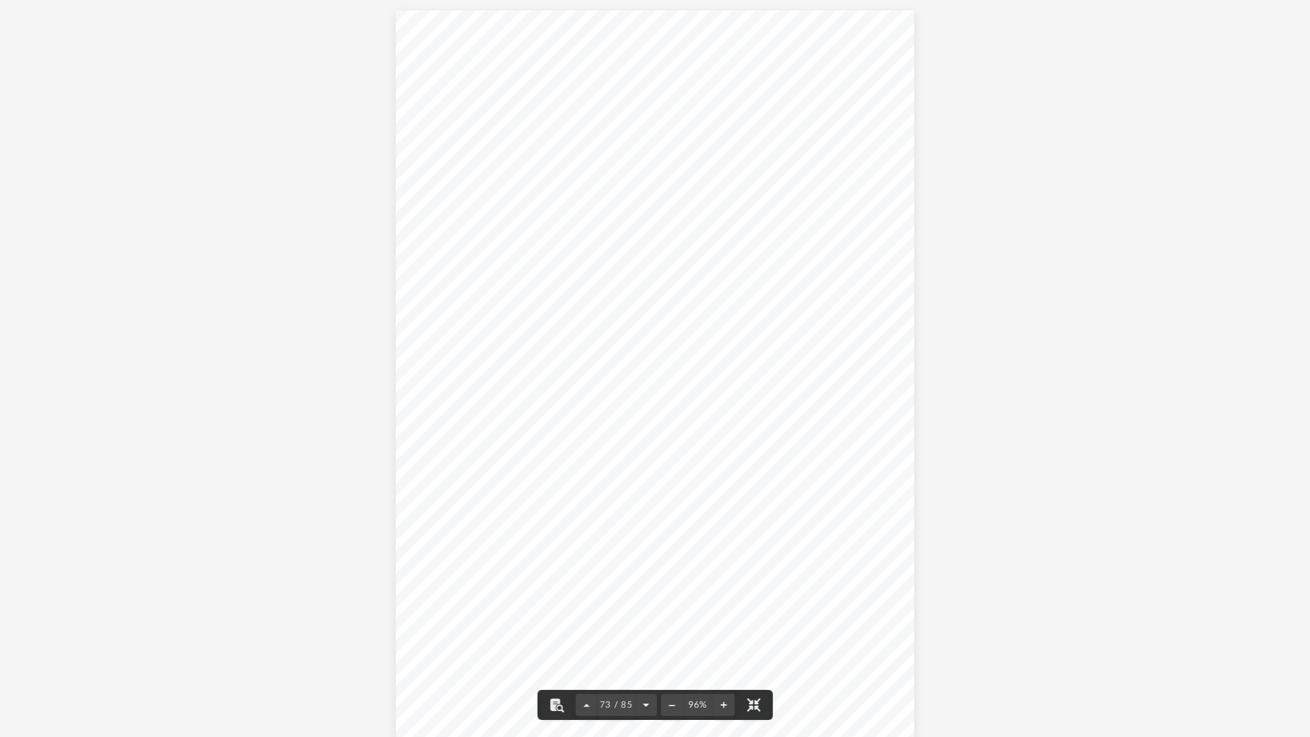
scroll to position [55058, 0]
click at [649, 621] on button "File preview" at bounding box center [646, 705] width 22 height 30
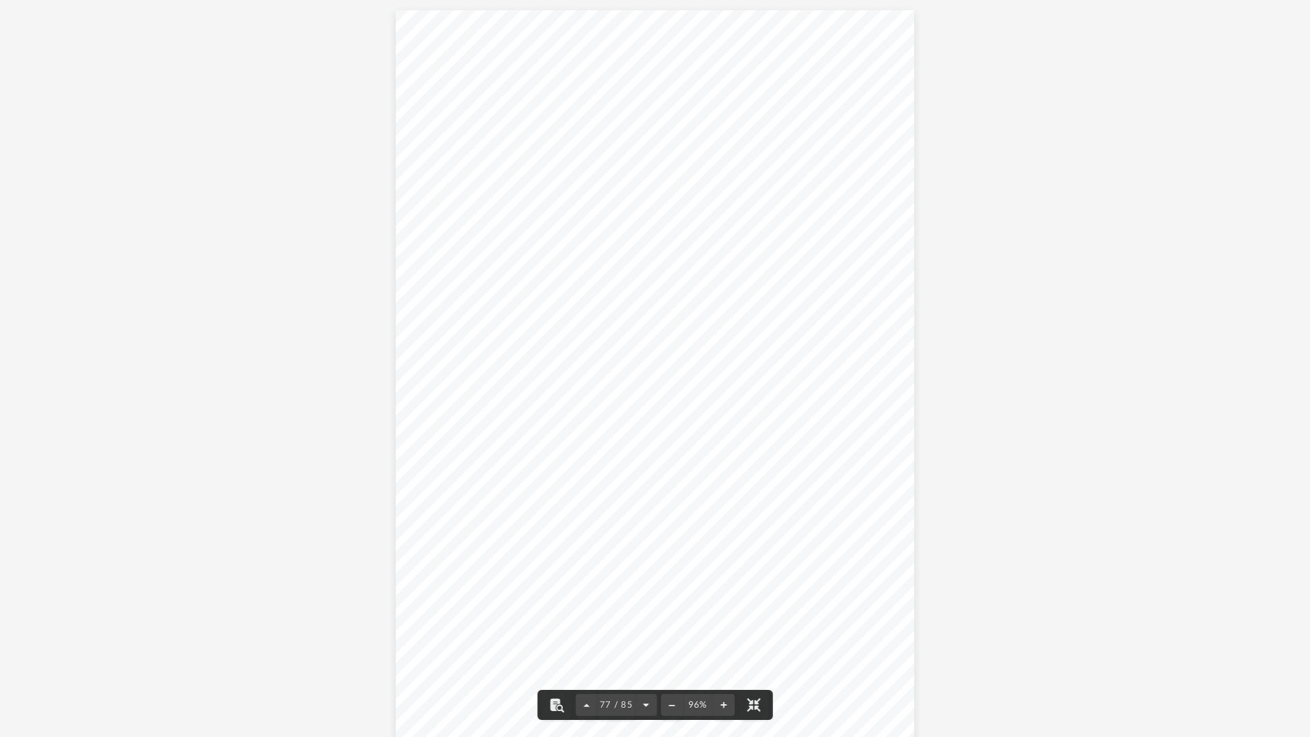
click at [649, 621] on button "File preview" at bounding box center [646, 705] width 22 height 30
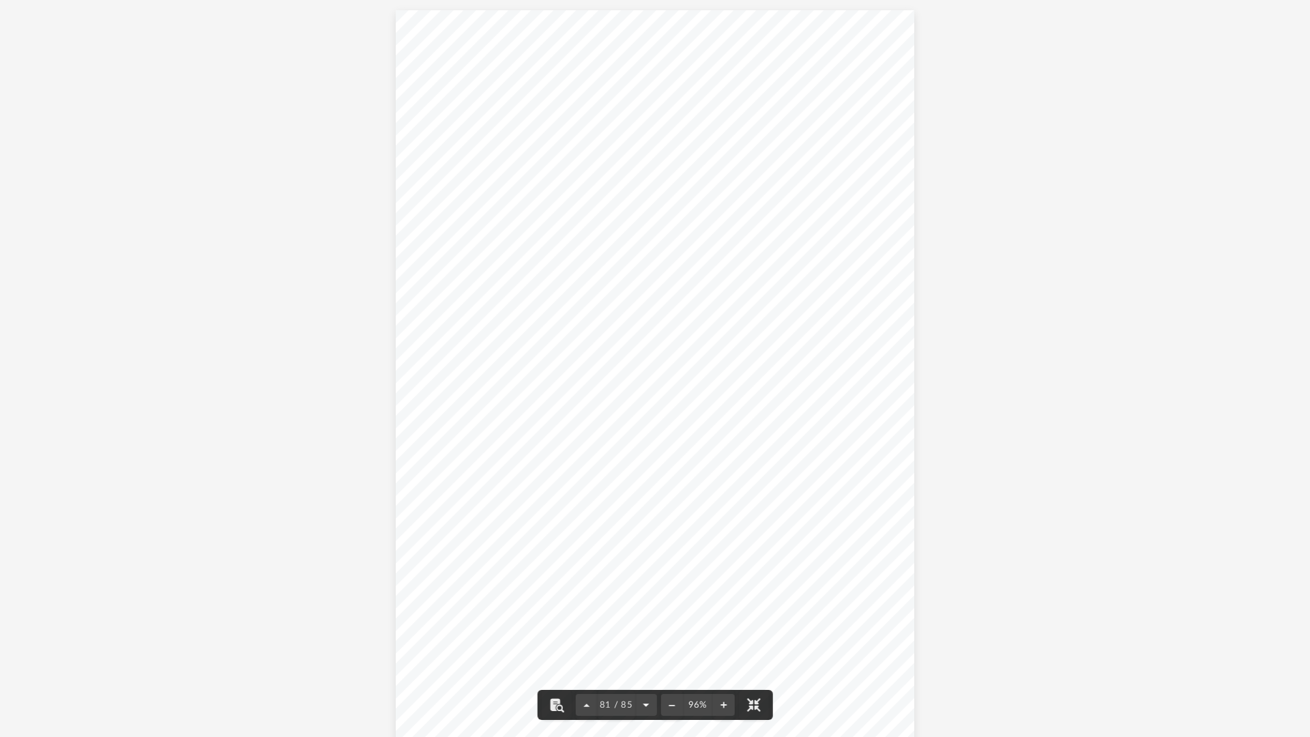
click at [649, 621] on button "File preview" at bounding box center [646, 705] width 22 height 30
click at [588, 621] on button "File preview" at bounding box center [587, 705] width 22 height 30
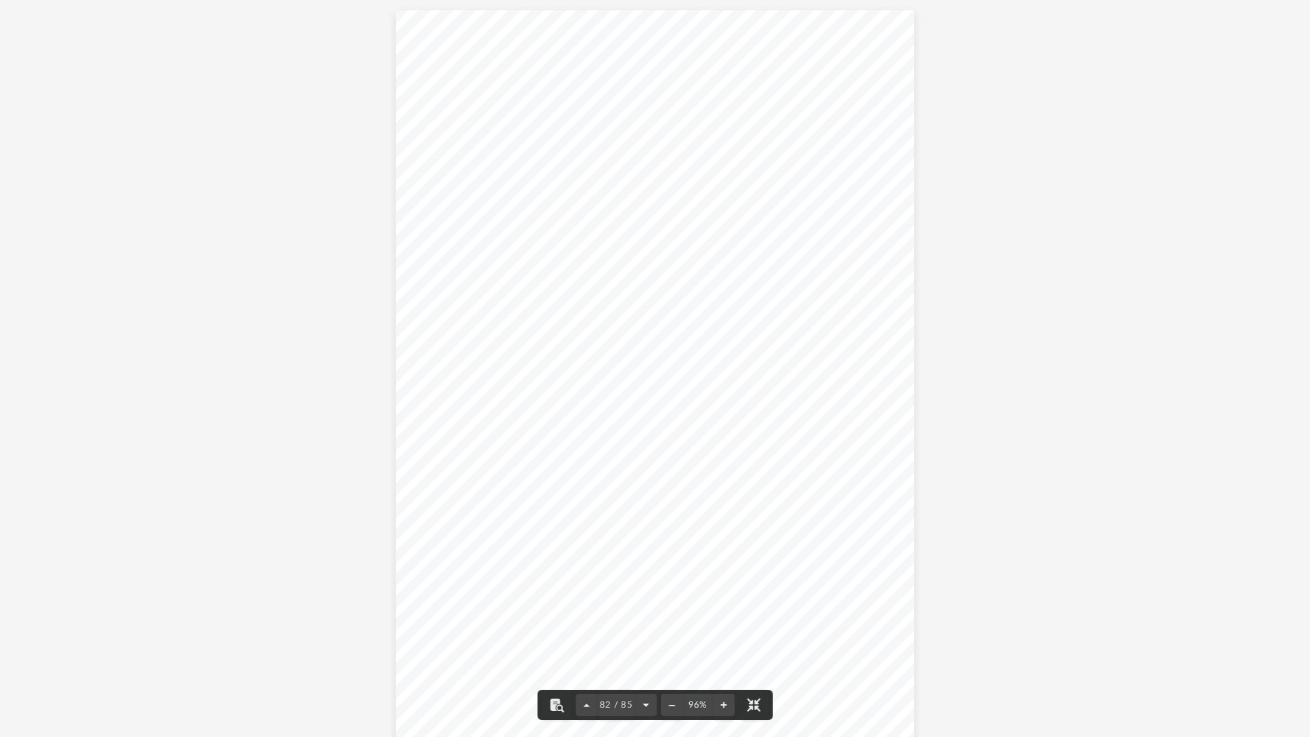
click at [645, 621] on button "File preview" at bounding box center [646, 705] width 22 height 30
click at [644, 621] on button "File preview" at bounding box center [646, 705] width 22 height 30
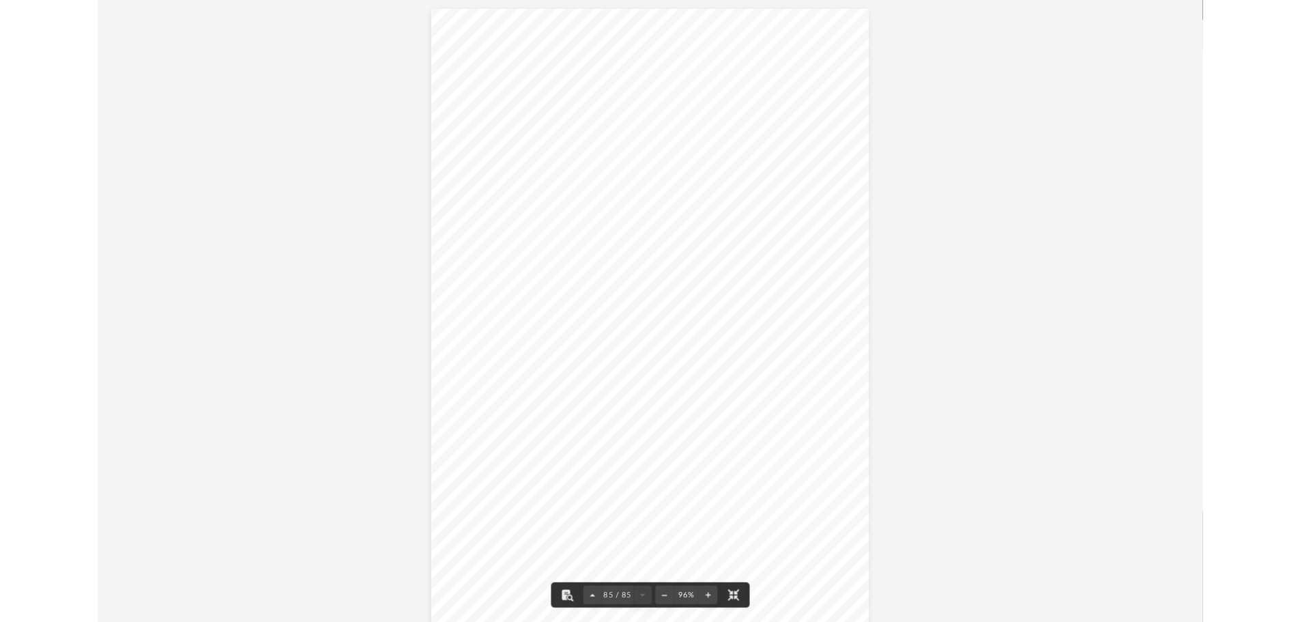
scroll to position [63354, 0]
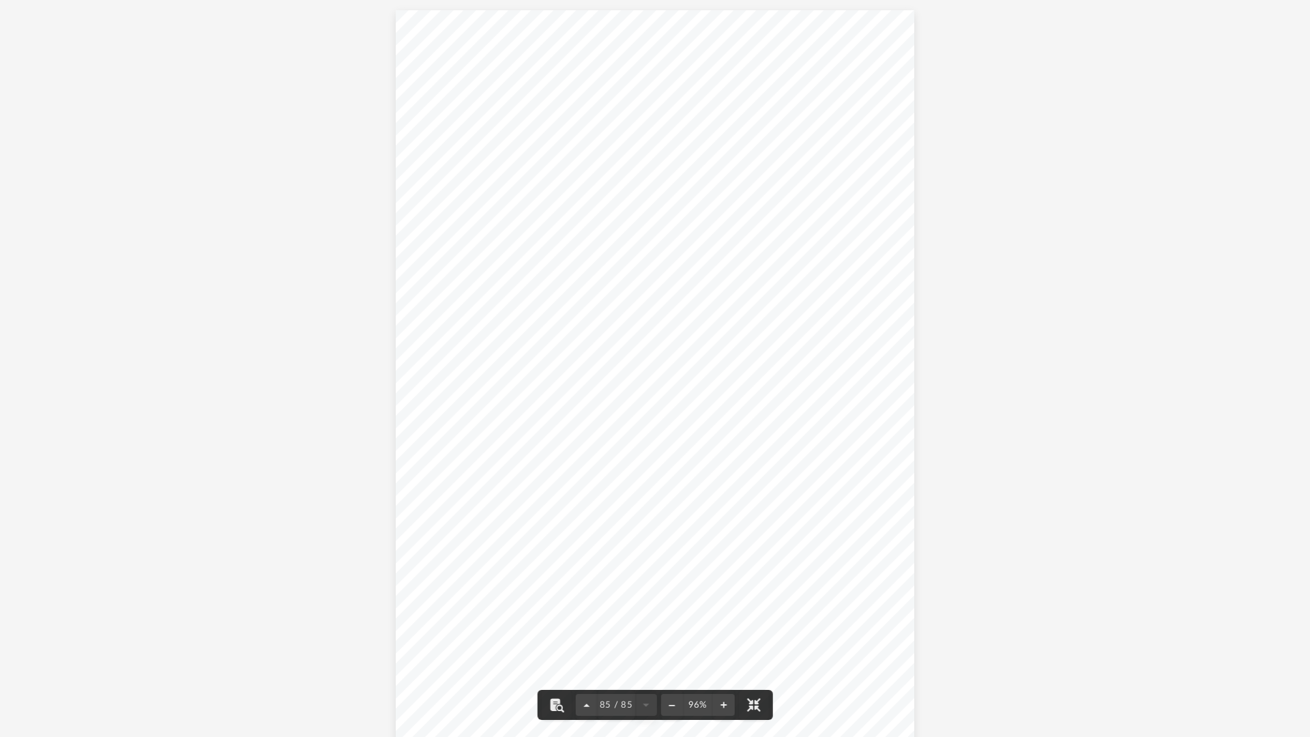
click at [644, 621] on div "85 / 85" at bounding box center [616, 705] width 81 height 22
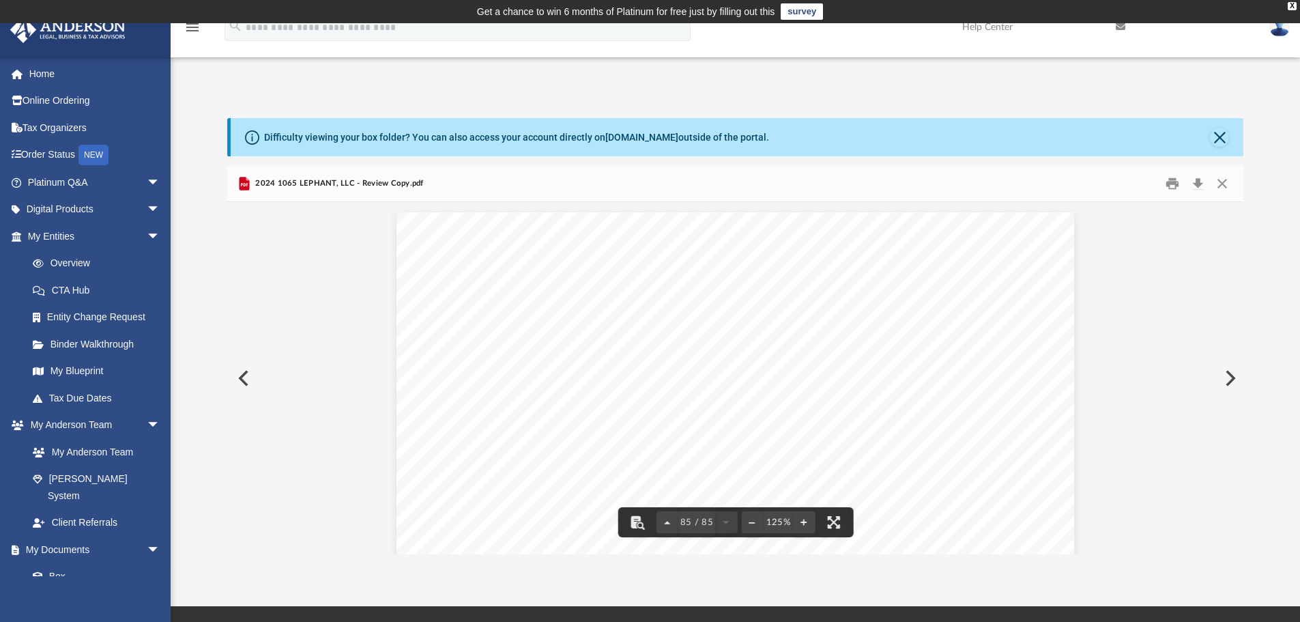
scroll to position [300, 1006]
